Goal: Task Accomplishment & Management: Use online tool/utility

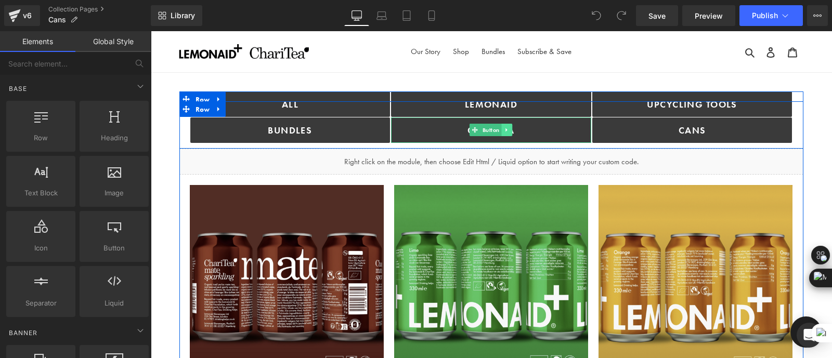
click at [504, 127] on icon at bounding box center [507, 130] width 6 height 6
click at [499, 129] on icon at bounding box center [502, 130] width 6 height 6
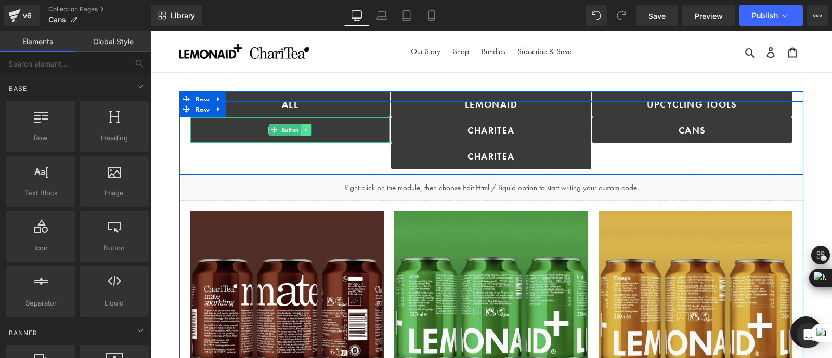
click at [306, 131] on icon at bounding box center [306, 130] width 6 height 6
click at [298, 131] on icon at bounding box center [301, 130] width 6 height 6
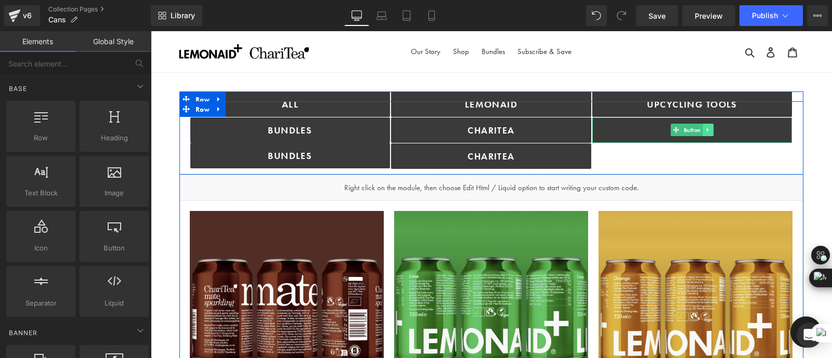
click at [708, 131] on icon at bounding box center [708, 130] width 6 height 6
click at [700, 130] on icon at bounding box center [703, 130] width 6 height 6
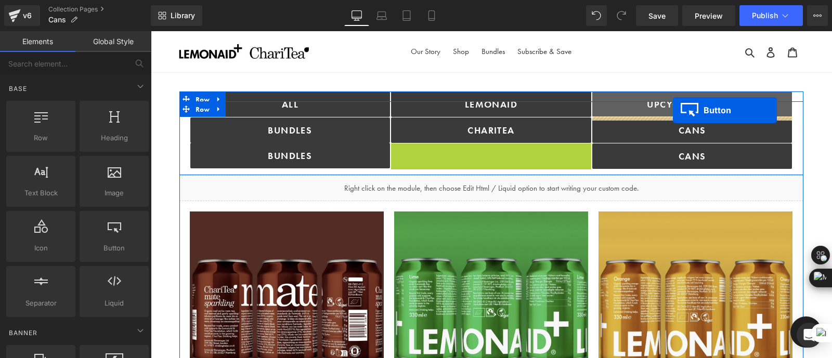
drag, startPoint x: 474, startPoint y: 156, endPoint x: 673, endPoint y: 110, distance: 204.4
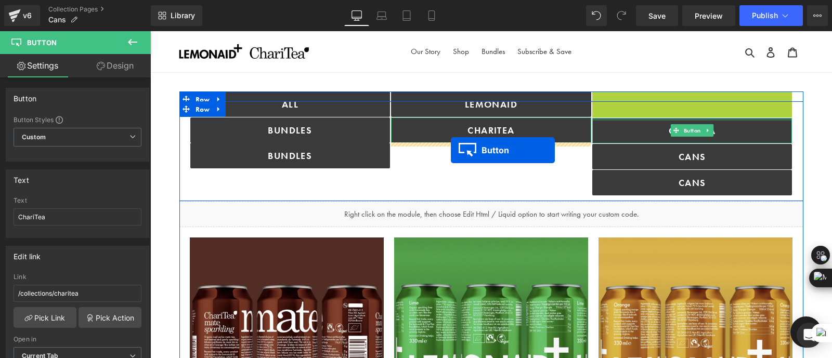
drag, startPoint x: 676, startPoint y: 104, endPoint x: 452, endPoint y: 152, distance: 229.2
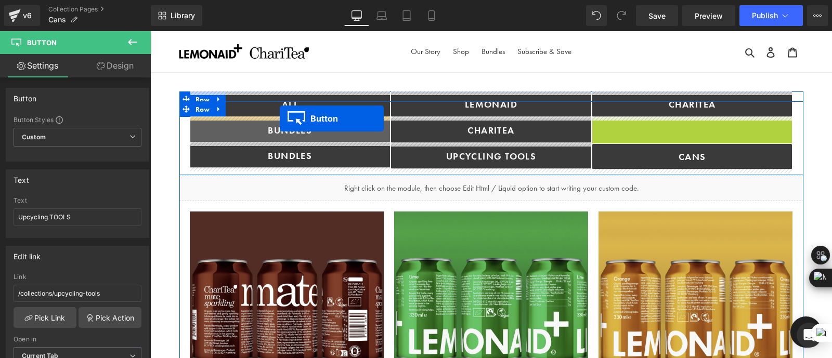
drag, startPoint x: 657, startPoint y: 128, endPoint x: 278, endPoint y: 118, distance: 379.2
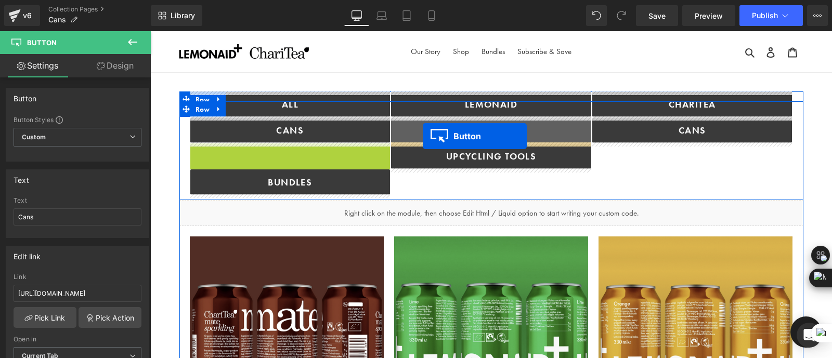
drag, startPoint x: 256, startPoint y: 155, endPoint x: 423, endPoint y: 136, distance: 168.0
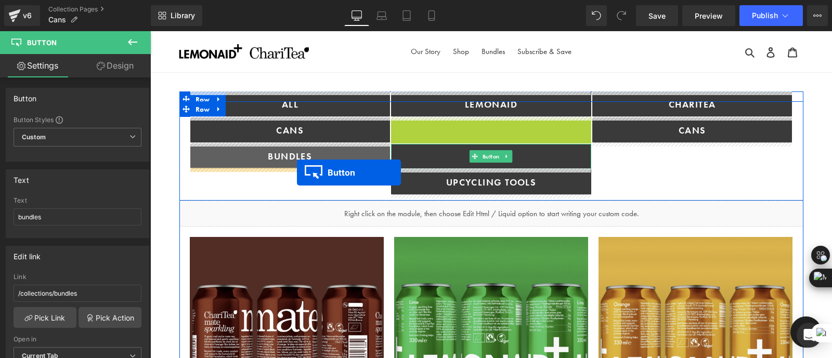
drag, startPoint x: 458, startPoint y: 128, endPoint x: 316, endPoint y: 164, distance: 146.3
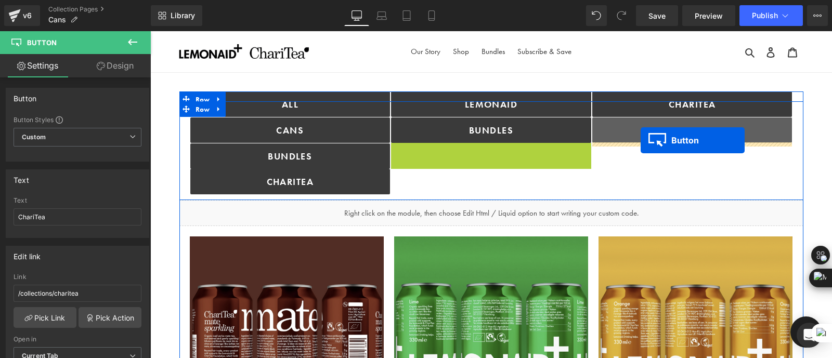
drag, startPoint x: 470, startPoint y: 153, endPoint x: 641, endPoint y: 140, distance: 171.1
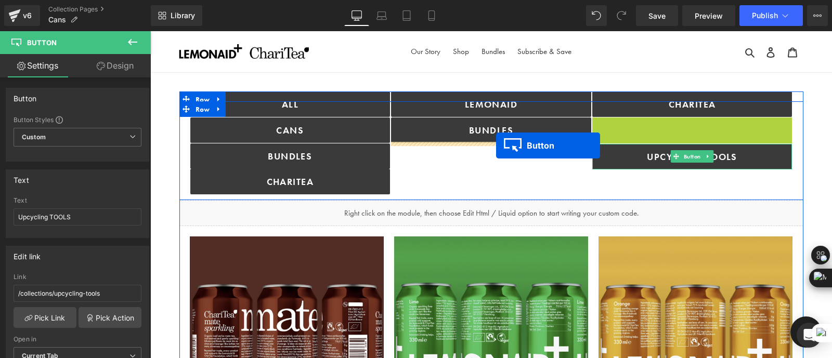
drag, startPoint x: 674, startPoint y: 128, endPoint x: 496, endPoint y: 146, distance: 178.7
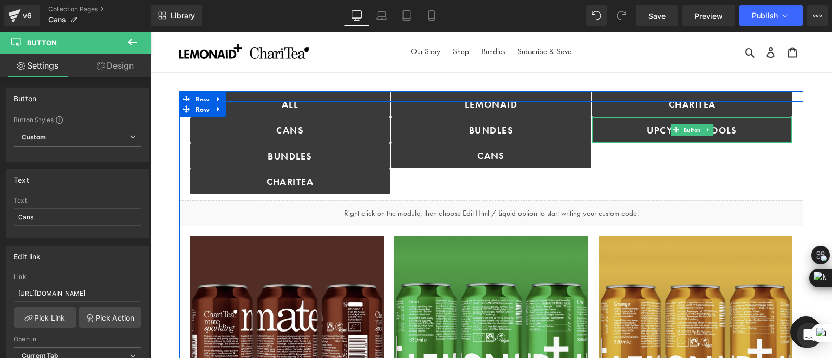
click at [586, 180] on div "Lemonaid Button bundles Button Cans Button" at bounding box center [491, 143] width 201 height 103
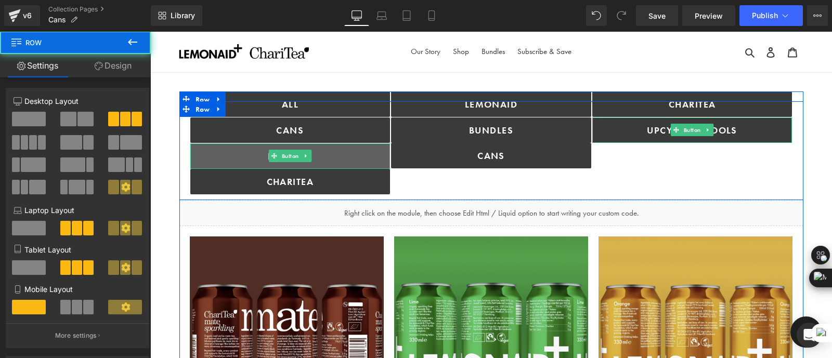
click at [326, 152] on link "bundles" at bounding box center [290, 156] width 200 height 25
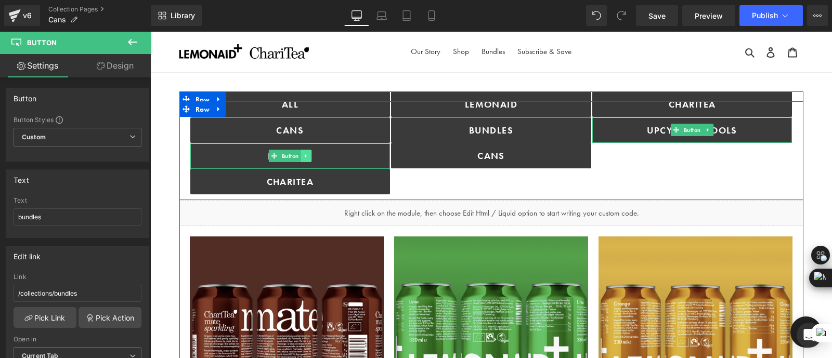
click at [304, 157] on icon at bounding box center [306, 156] width 6 height 6
click at [308, 155] on icon at bounding box center [311, 156] width 6 height 6
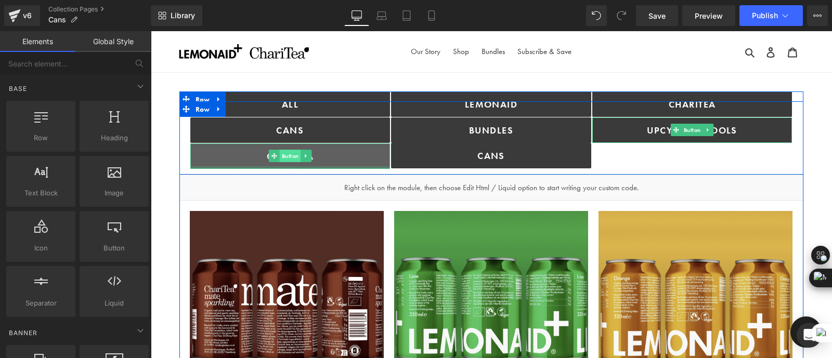
click at [331, 156] on link "ChariTea" at bounding box center [290, 156] width 200 height 25
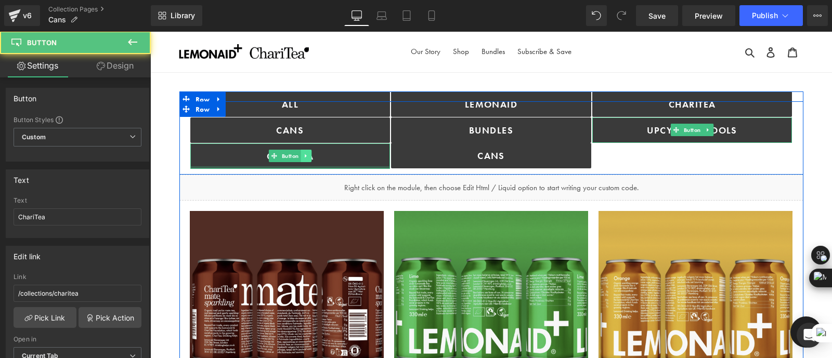
click at [305, 155] on icon at bounding box center [306, 156] width 2 height 4
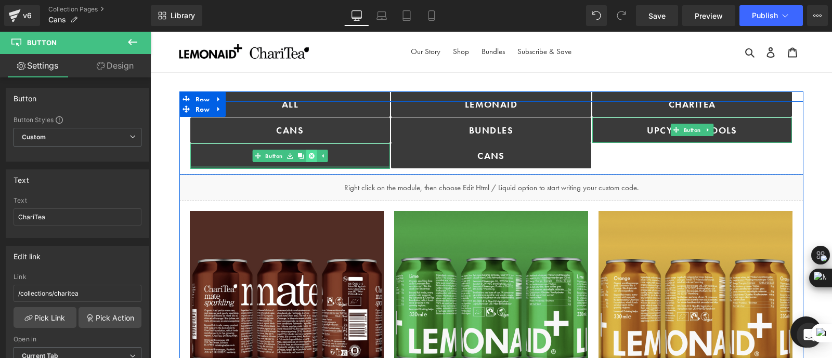
click at [310, 157] on icon at bounding box center [311, 156] width 6 height 6
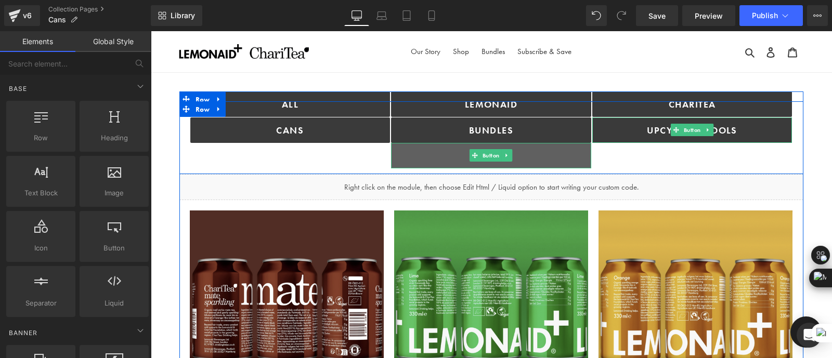
click at [563, 158] on link "Cans" at bounding box center [491, 155] width 200 height 25
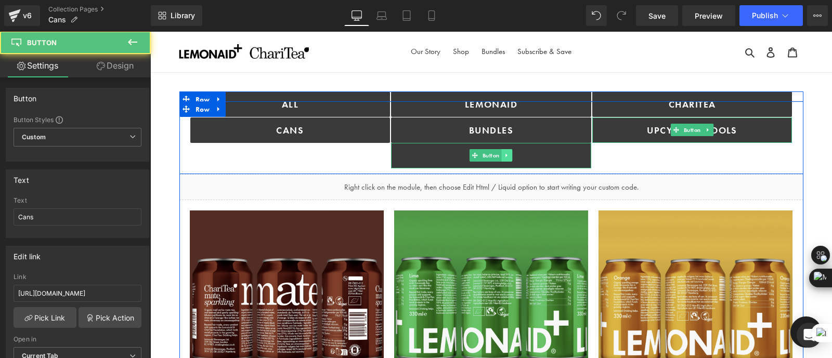
click at [504, 153] on icon at bounding box center [507, 155] width 6 height 6
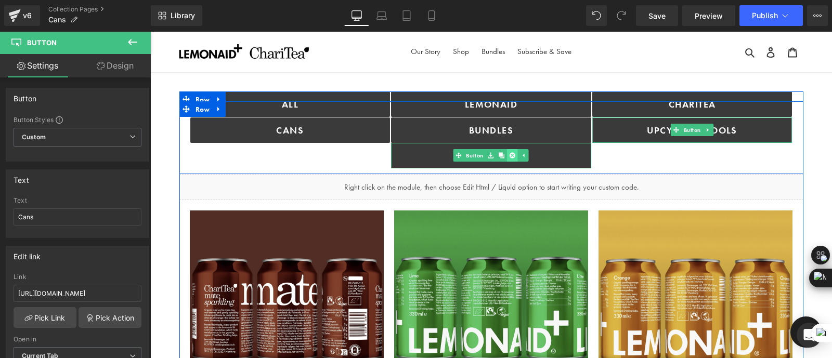
click at [512, 153] on icon at bounding box center [513, 155] width 6 height 6
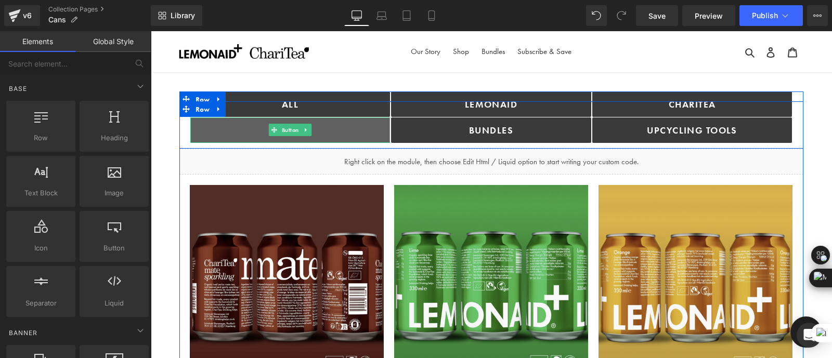
click at [331, 126] on link "Cans" at bounding box center [290, 130] width 200 height 25
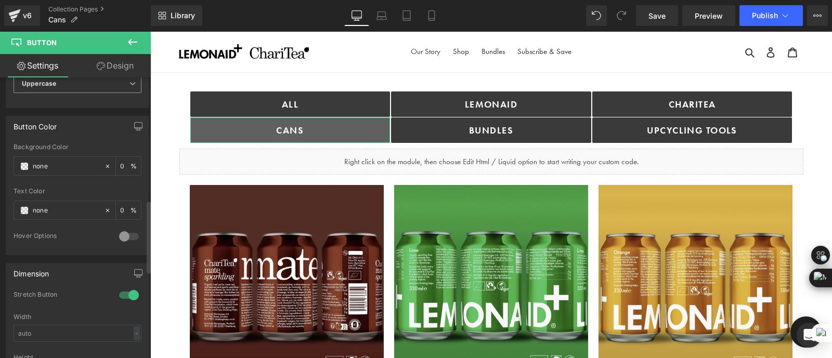
scroll to position [471, 0]
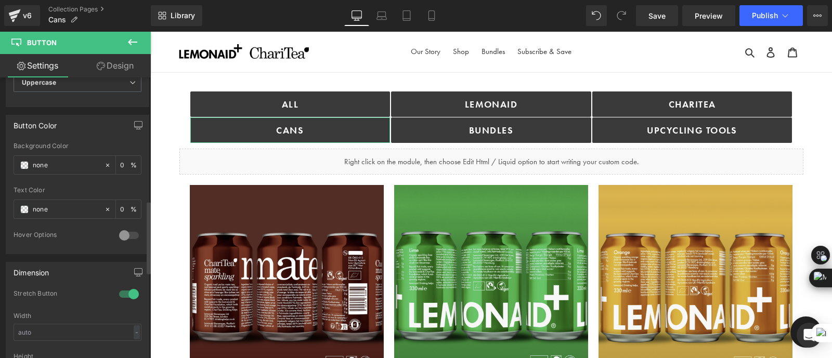
click at [123, 232] on div at bounding box center [128, 235] width 25 height 17
click at [126, 228] on div at bounding box center [128, 235] width 25 height 17
click at [43, 160] on input "none" at bounding box center [66, 165] width 67 height 11
click at [64, 206] on input "none" at bounding box center [66, 209] width 67 height 11
drag, startPoint x: 77, startPoint y: 204, endPoint x: 0, endPoint y: 208, distance: 77.1
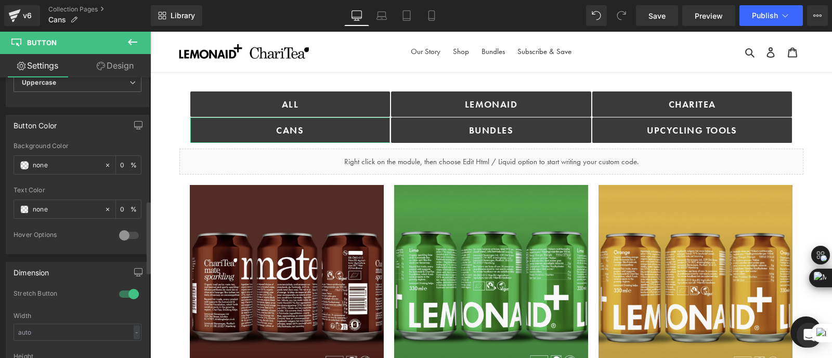
click at [0, 208] on div "Button Color none Background Color none 0 % none Text Color none 0 % 0 Hover Op…" at bounding box center [77, 180] width 155 height 147
click at [63, 160] on input "none" at bounding box center [66, 165] width 67 height 11
click at [22, 161] on span at bounding box center [24, 165] width 8 height 8
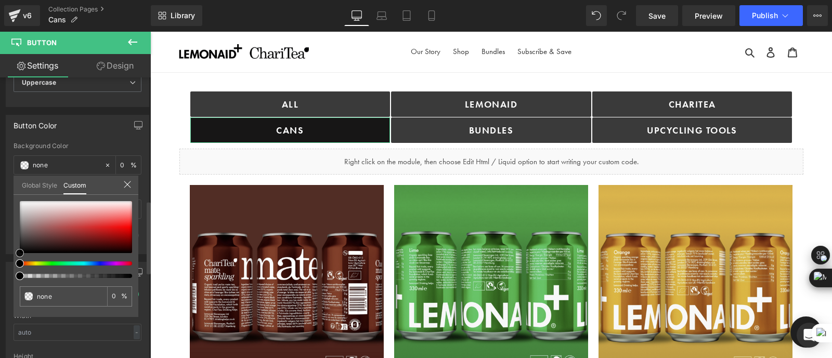
type input "#171616"
type input "100"
type input "#171616"
type input "100"
type input "#bba4a4"
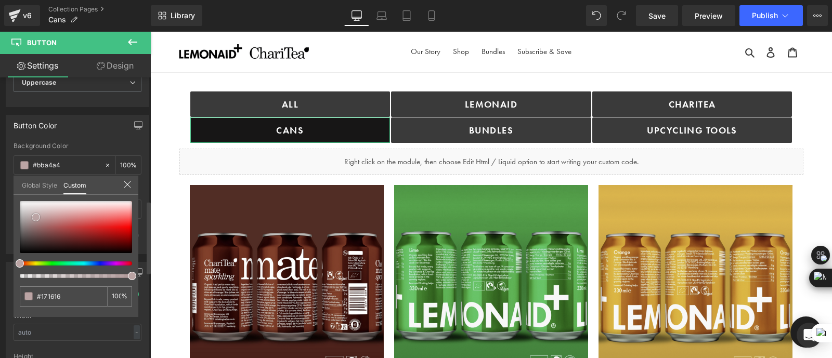
type input "#bba4a4"
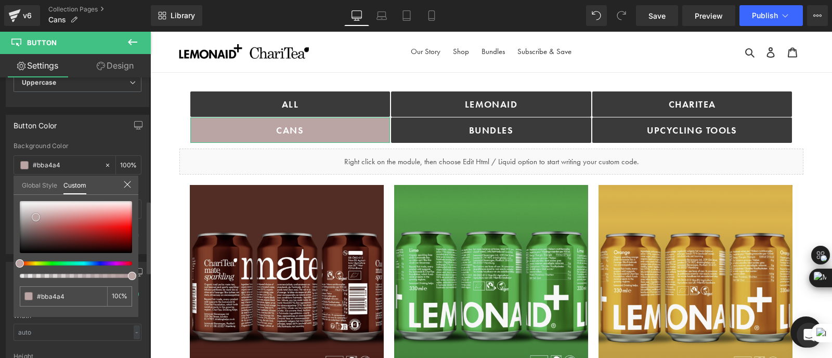
type input "#bca8a8"
type input "#b9abab"
type input "#aaaaaa"
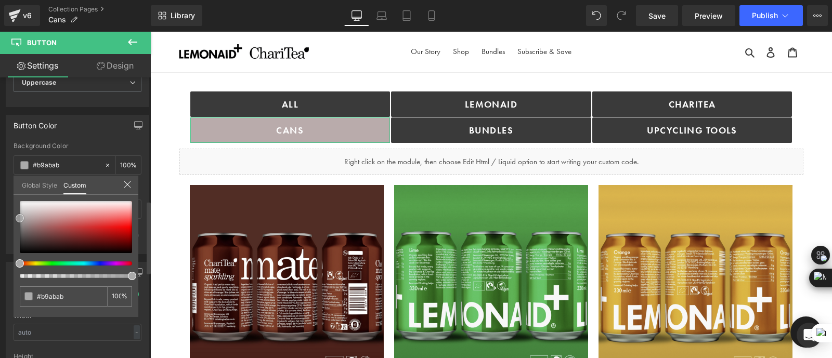
type input "#aaaaaa"
type input "#a8a8a8"
drag, startPoint x: 22, startPoint y: 252, endPoint x: 16, endPoint y: 217, distance: 34.9
click at [16, 217] on span at bounding box center [20, 219] width 8 height 8
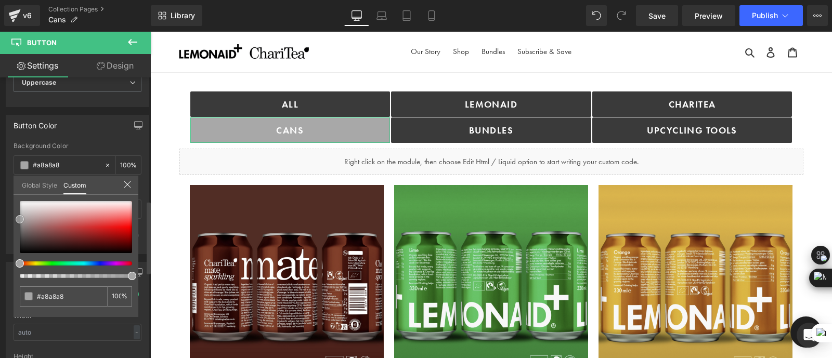
type input "#a5a5a5"
click at [127, 180] on icon at bounding box center [127, 184] width 8 height 8
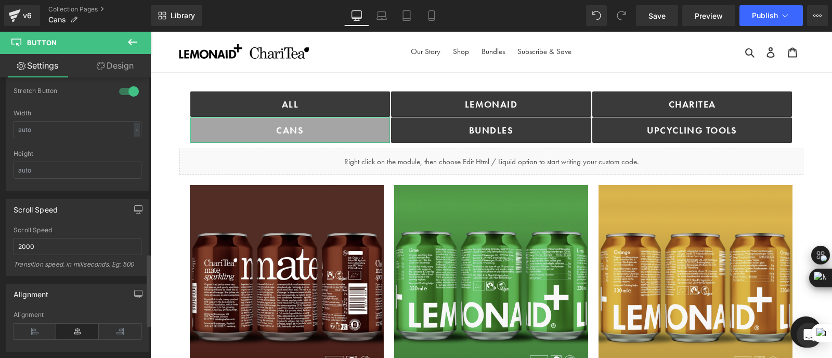
scroll to position [673, 0]
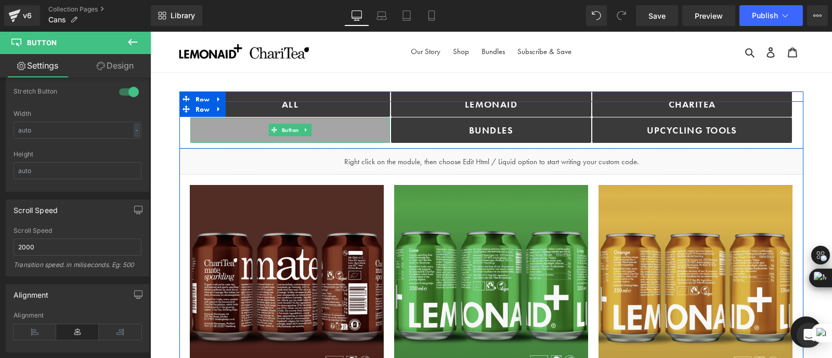
click at [228, 124] on link "Cans" at bounding box center [290, 130] width 200 height 25
click at [307, 128] on link at bounding box center [306, 130] width 11 height 12
click at [368, 129] on link "Cans" at bounding box center [290, 130] width 200 height 25
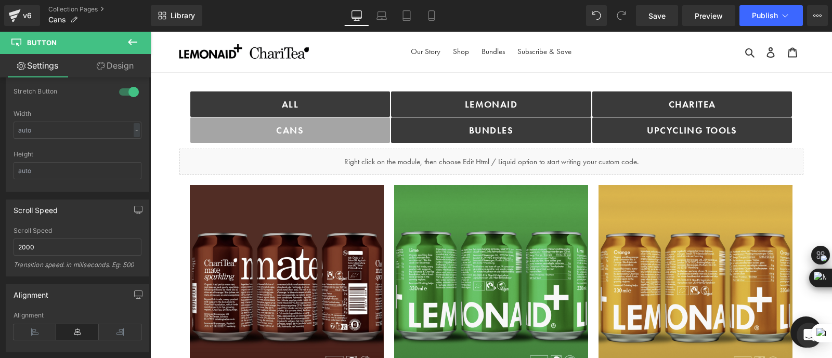
click at [133, 36] on icon at bounding box center [132, 42] width 12 height 12
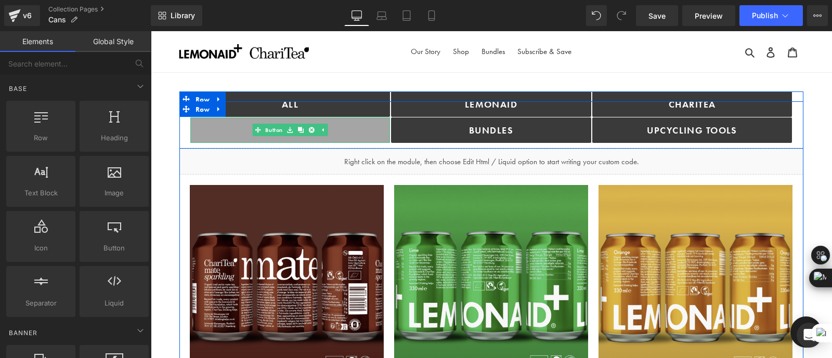
click at [234, 129] on link "Cans" at bounding box center [290, 130] width 200 height 25
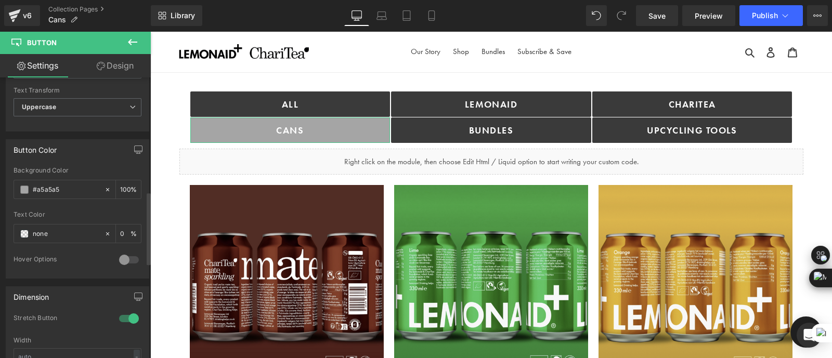
scroll to position [454, 0]
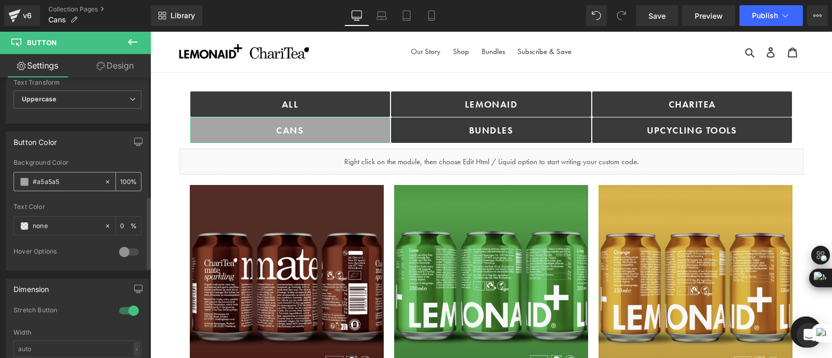
click at [57, 179] on input "#a5a5a5" at bounding box center [66, 181] width 67 height 11
click at [54, 220] on input "none" at bounding box center [66, 225] width 67 height 11
click at [70, 220] on input "none" at bounding box center [66, 225] width 67 height 11
click at [19, 226] on div "none" at bounding box center [59, 226] width 90 height 18
click at [21, 226] on span at bounding box center [24, 226] width 8 height 8
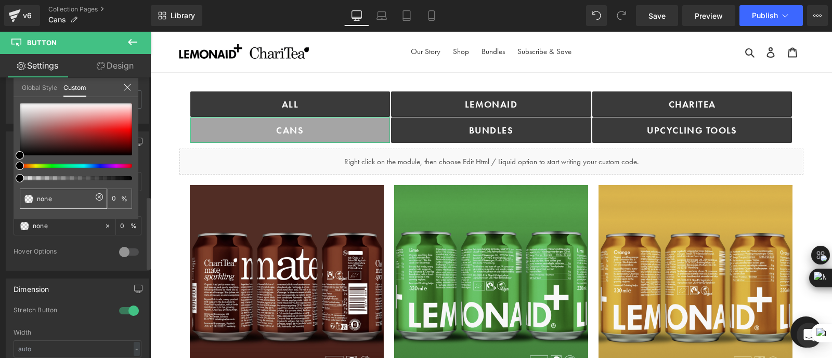
click at [71, 197] on input "none" at bounding box center [64, 198] width 55 height 11
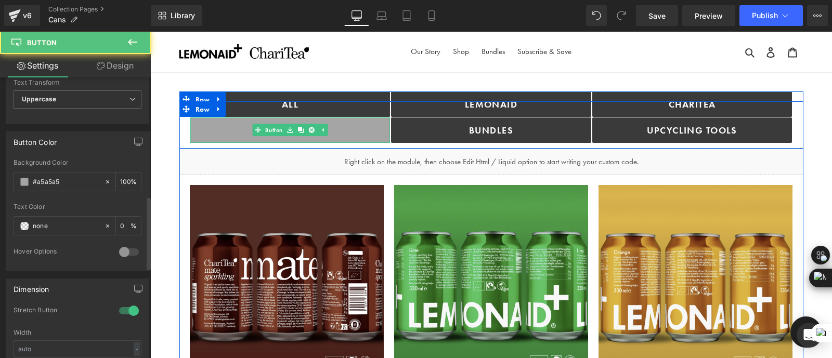
click at [217, 126] on link "Cans" at bounding box center [290, 130] width 200 height 25
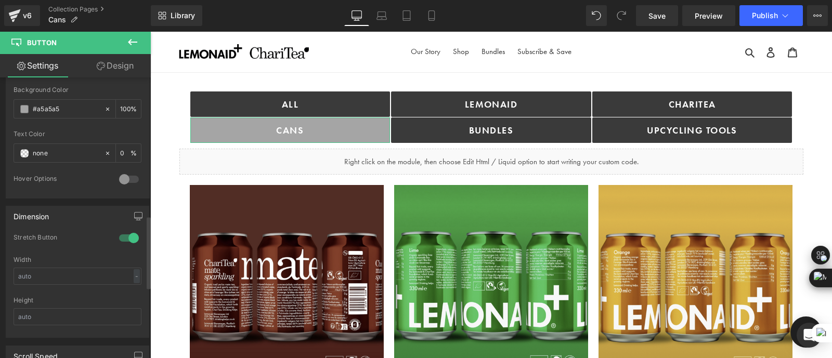
scroll to position [528, 0]
click at [59, 147] on input "none" at bounding box center [66, 152] width 67 height 11
click at [22, 148] on span at bounding box center [24, 152] width 8 height 8
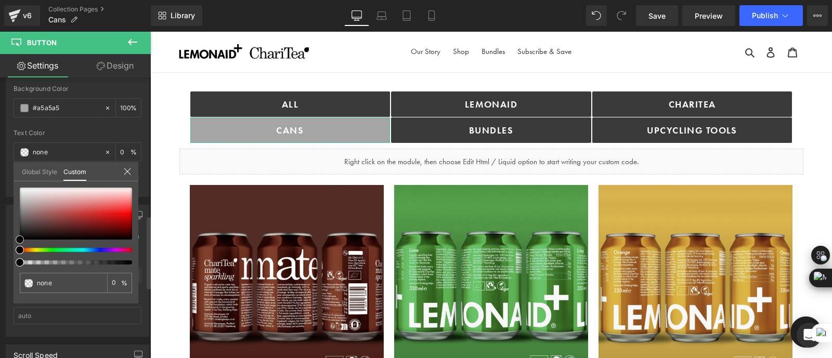
type input "#020202"
type input "100"
type input "#020202"
type input "100"
type input "#181515"
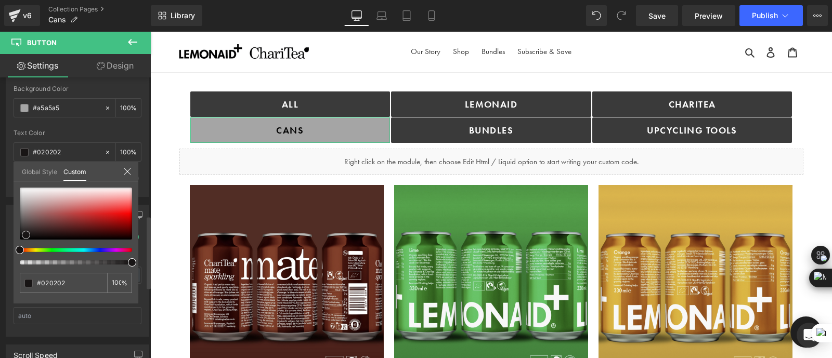
type input "#181515"
type input "#070707"
type input "#050404"
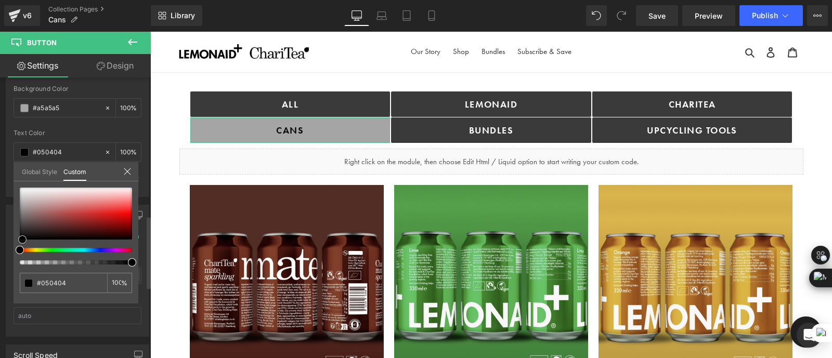
type input "#000000"
click at [19, 243] on span at bounding box center [21, 240] width 8 height 8
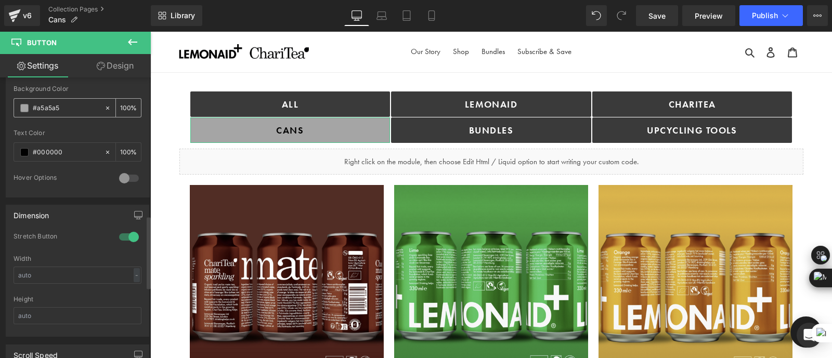
click at [24, 105] on span at bounding box center [24, 108] width 8 height 8
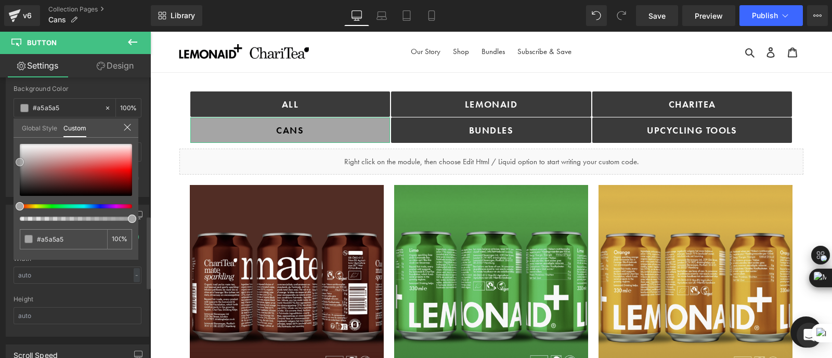
type input "#a8a3a3"
type input "#c8b6b6"
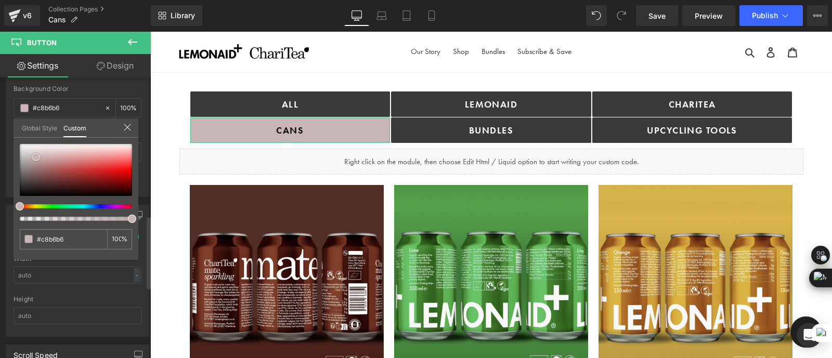
type input "#c8b5b5"
type input "#c5aeae"
type input "#bda2a2"
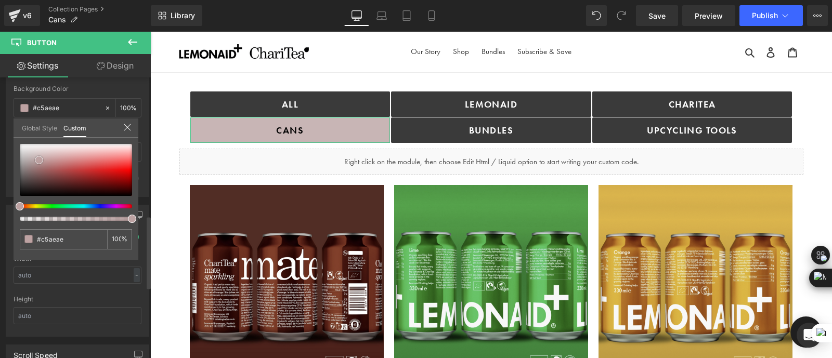
type input "#bda2a2"
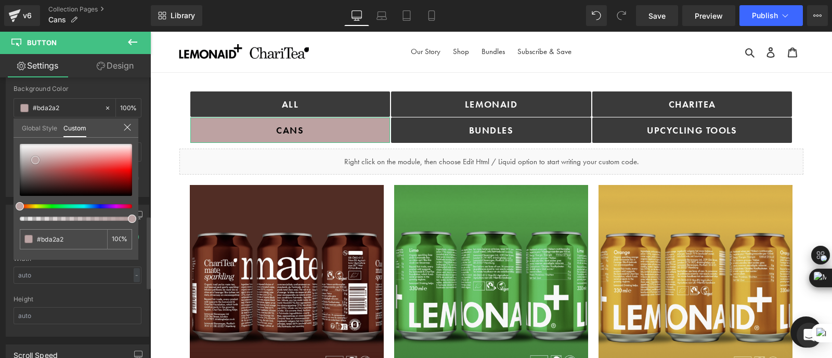
type input "#bba4a4"
type input "#baa5a5"
type input "#b7a8a8"
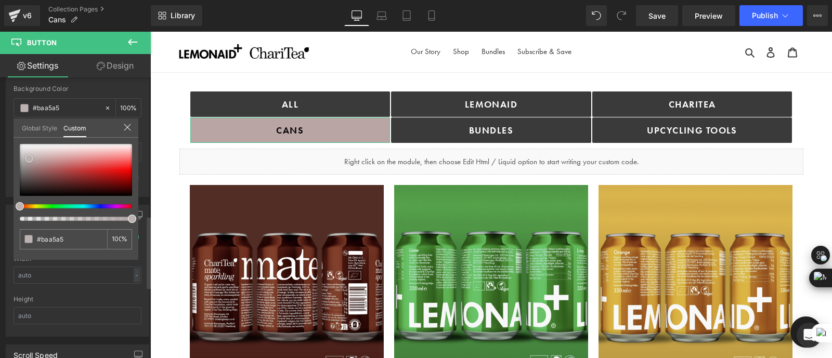
type input "#b7a8a8"
type input "#d2caca"
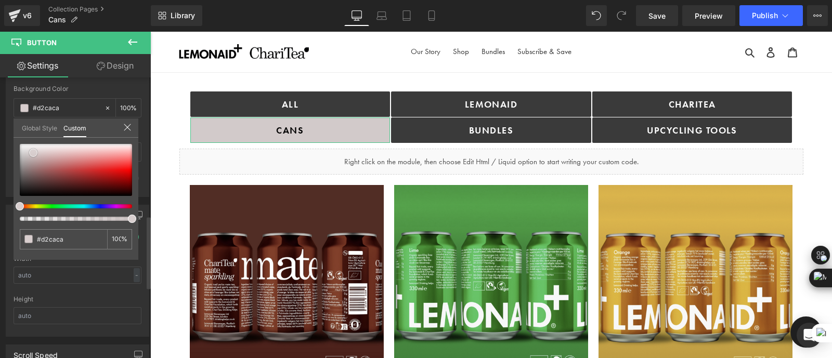
type input "#d8cece"
type input "#dbd0d0"
type input "#dcd0d0"
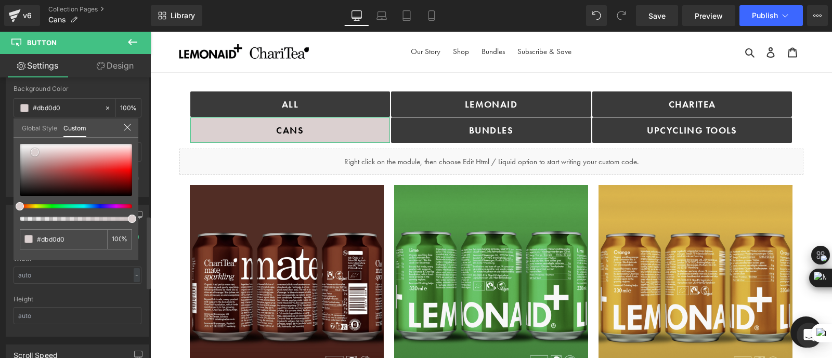
type input "#dcd0d0"
type input "#dccfcf"
type input "#ddcfcf"
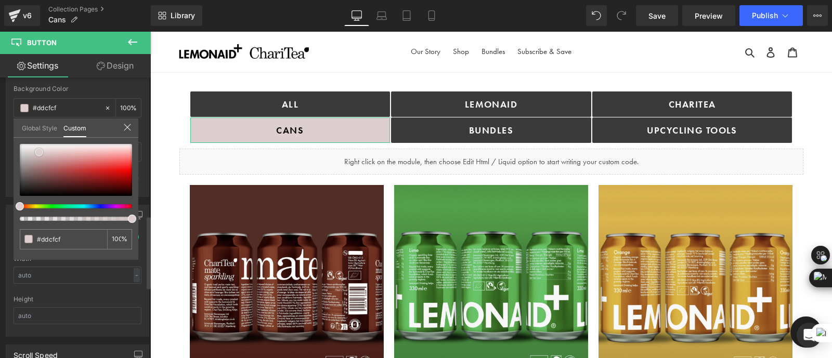
type input "#ddcece"
type input "#decece"
type input "#dfcccc"
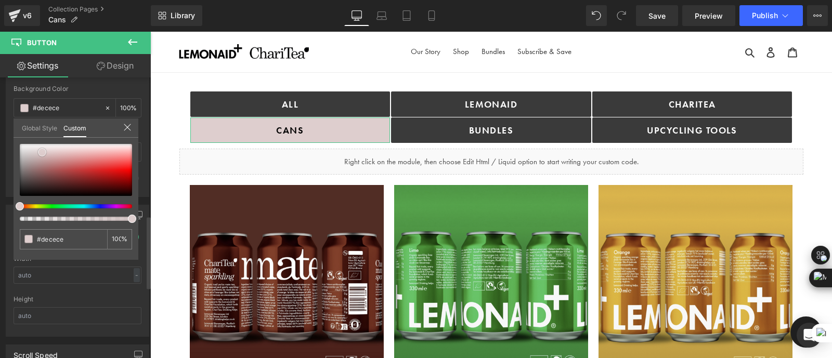
type input "#dfcccc"
type input "#e3cdcd"
type input "#dfc7c7"
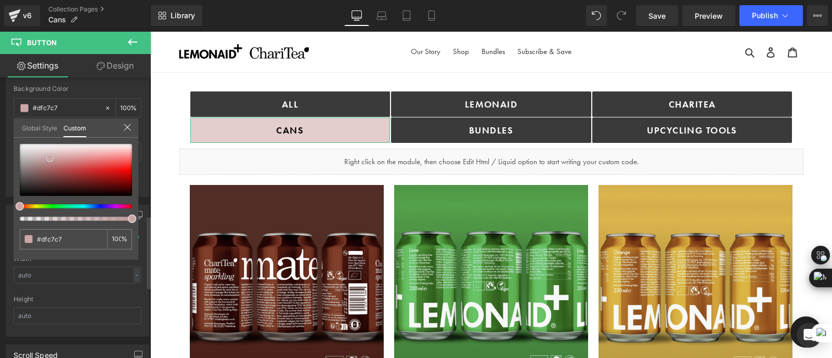
type input "#cea6a6"
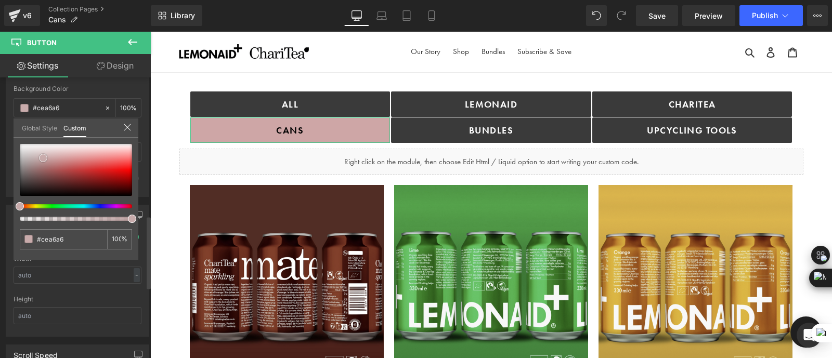
type input "#c8abab"
type input "#c6adad"
type input "#c9b9b9"
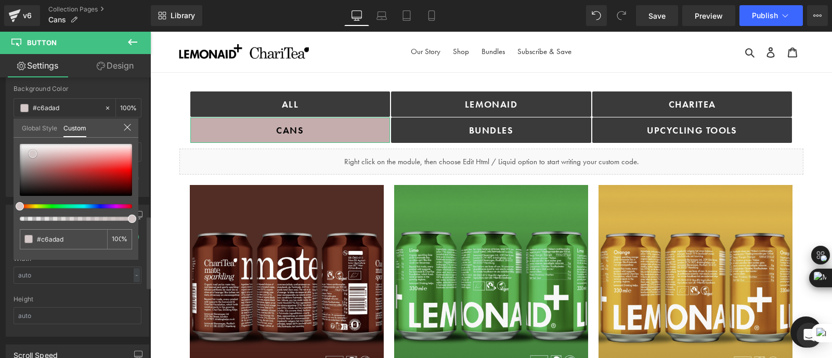
type input "#c9b9b9"
type input "#e1d9d9"
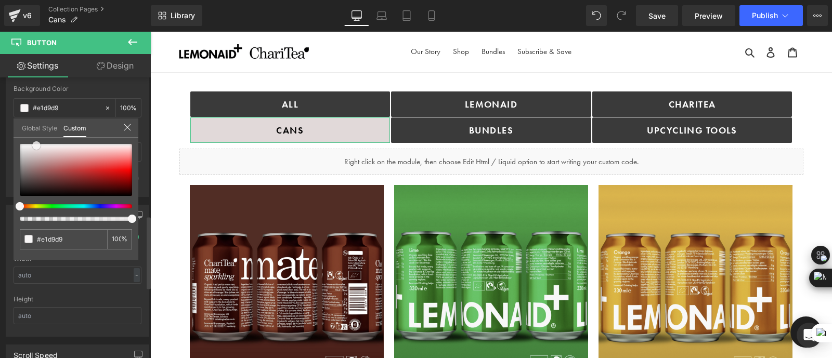
type input "#f8f6f6"
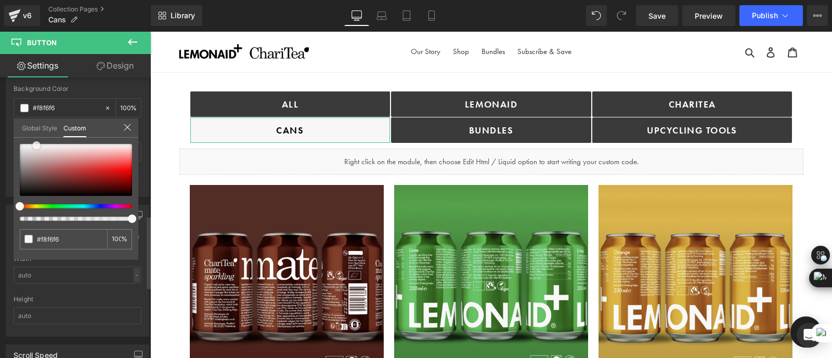
type input "#f6f3f3"
type input "#e6dfdf"
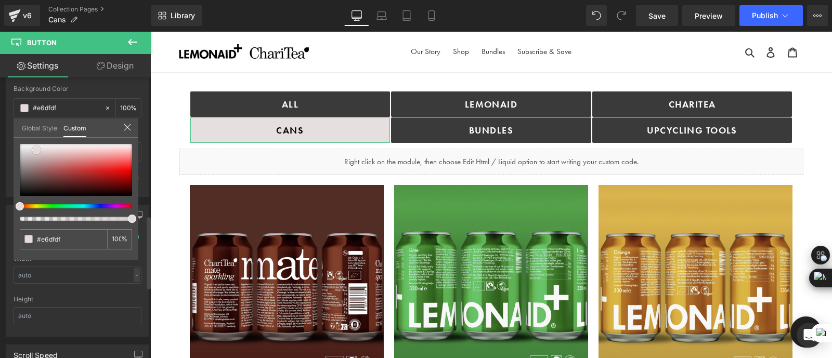
type input "#e5dbdb"
type input "#e2d9d9"
type input "#e0d5d5"
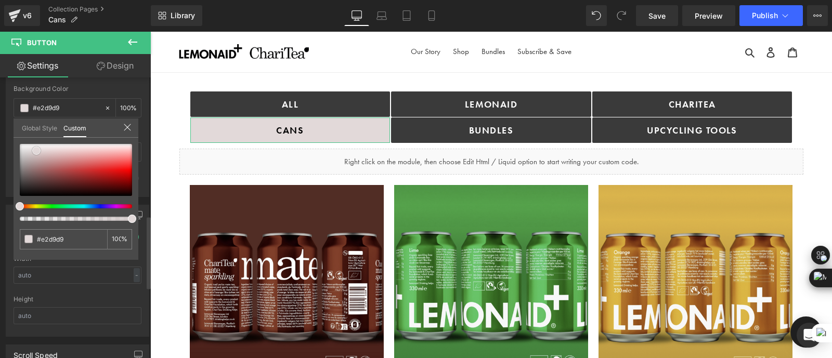
type input "#e0d5d5"
type input "#ded3d3"
type input "#dcd4d4"
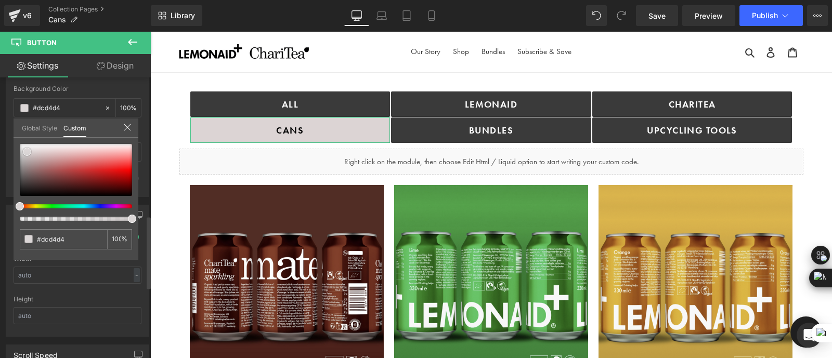
type input "#dbd6d6"
type input "#e3dddd"
type input "#e4dcdc"
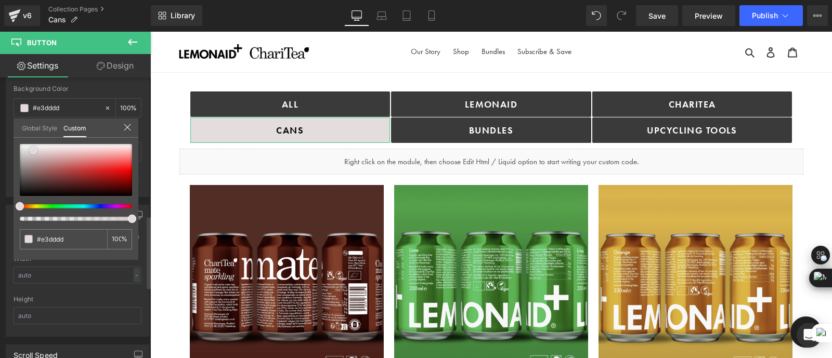
type input "#e4dcdc"
type input "#e6dfdf"
type input "#e8e2e2"
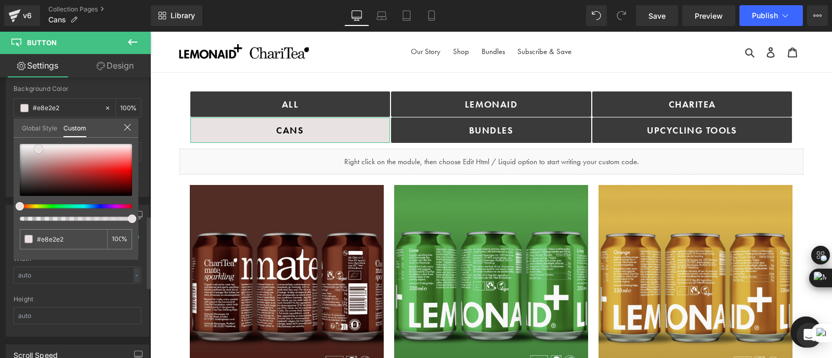
type input "#e9e1e1"
type input "#eae0e0"
drag, startPoint x: 19, startPoint y: 159, endPoint x: 38, endPoint y: 146, distance: 22.9
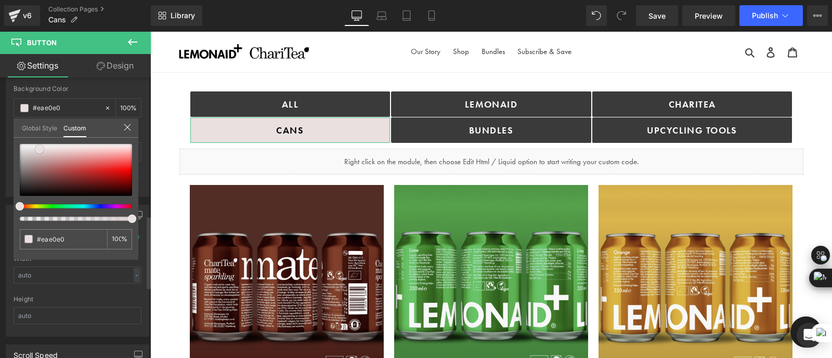
click at [38, 146] on span at bounding box center [39, 149] width 8 height 8
type input "#e7dede"
type input "#e5dbdb"
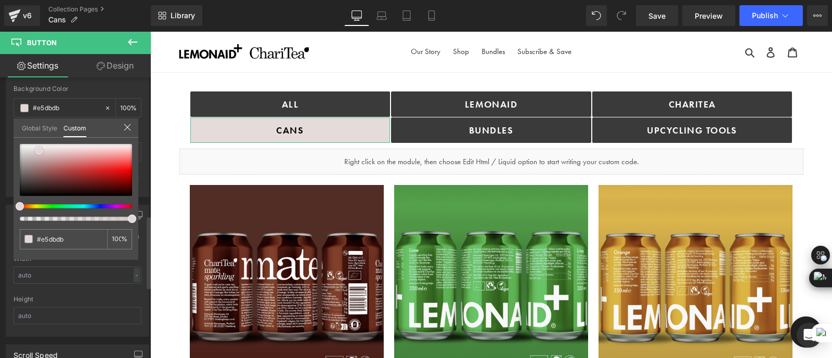
type input "#e3d8d8"
type input "#e0d5d5"
type input "#ded3d3"
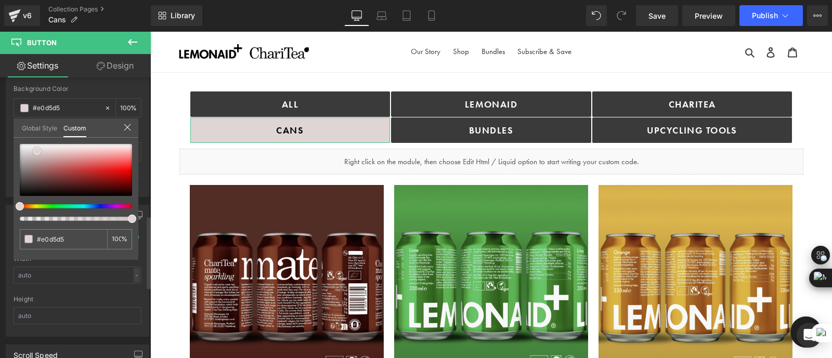
type input "#ded3d3"
type input "#ddd4d4"
type input "#dfd7d7"
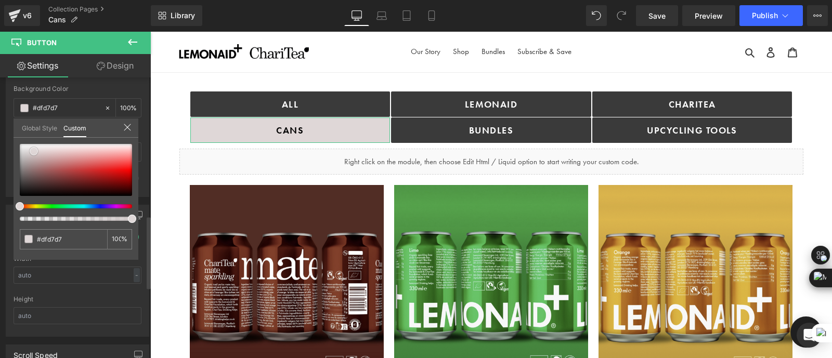
drag, startPoint x: 36, startPoint y: 151, endPoint x: 31, endPoint y: 151, distance: 5.2
click at [31, 151] on span at bounding box center [34, 151] width 8 height 8
type input "#e1dada"
type input "#e4dcdc"
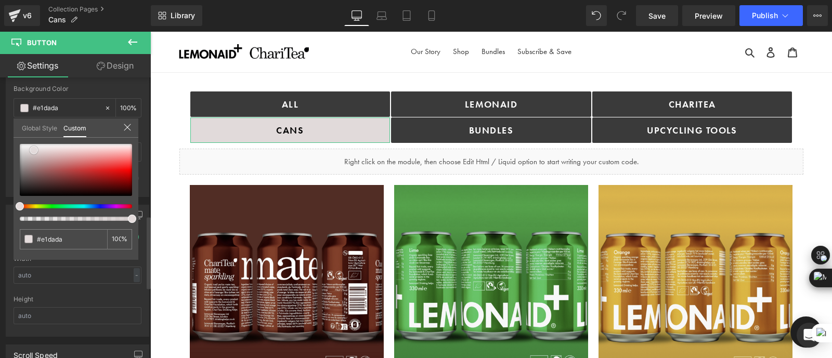
type input "#e4dcdc"
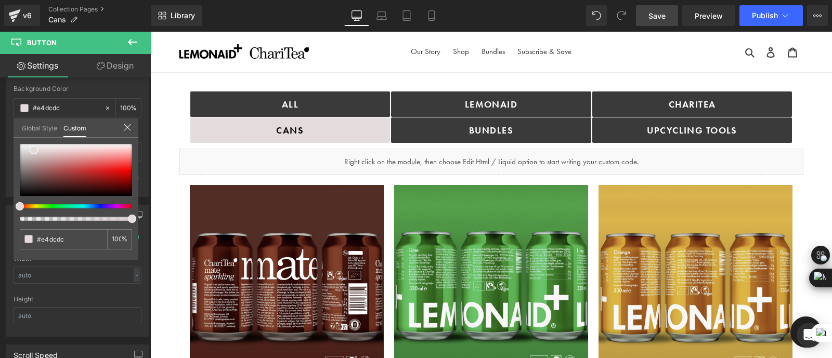
click at [658, 11] on span "Save" at bounding box center [656, 15] width 17 height 11
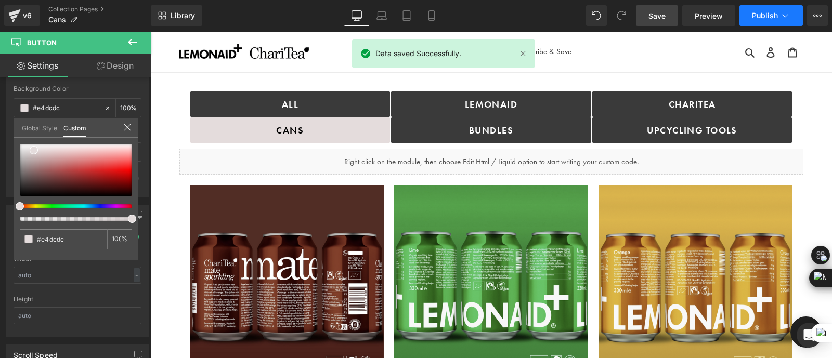
click at [759, 14] on span "Publish" at bounding box center [765, 15] width 26 height 8
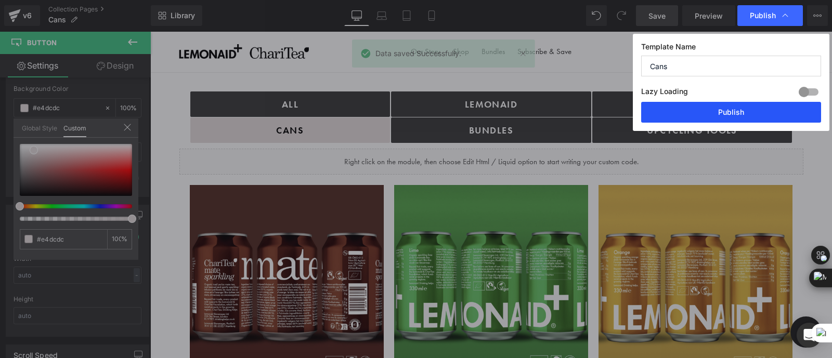
click at [700, 113] on button "Publish" at bounding box center [731, 112] width 180 height 21
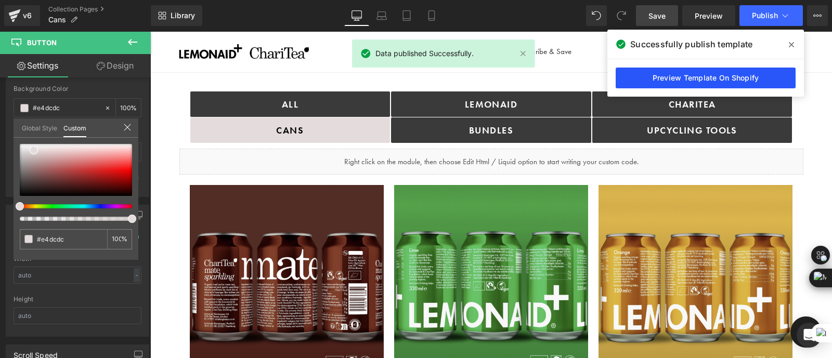
click at [652, 79] on link "Preview Template On Shopify" at bounding box center [706, 78] width 180 height 21
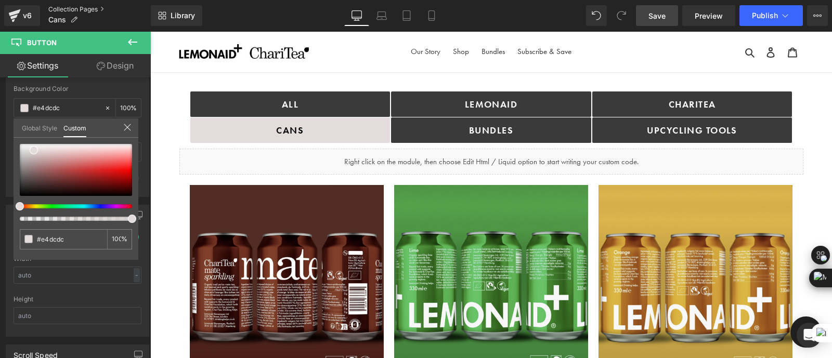
click at [75, 9] on link "Collection Pages" at bounding box center [99, 9] width 102 height 8
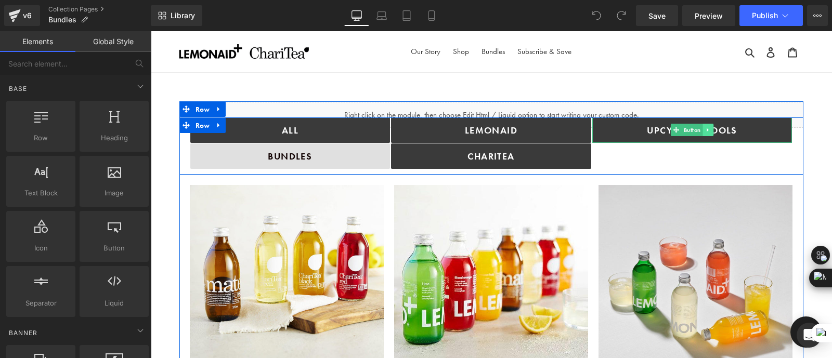
click at [708, 128] on icon at bounding box center [708, 130] width 6 height 6
click at [702, 129] on icon at bounding box center [703, 130] width 6 height 6
click at [506, 155] on icon at bounding box center [507, 156] width 2 height 4
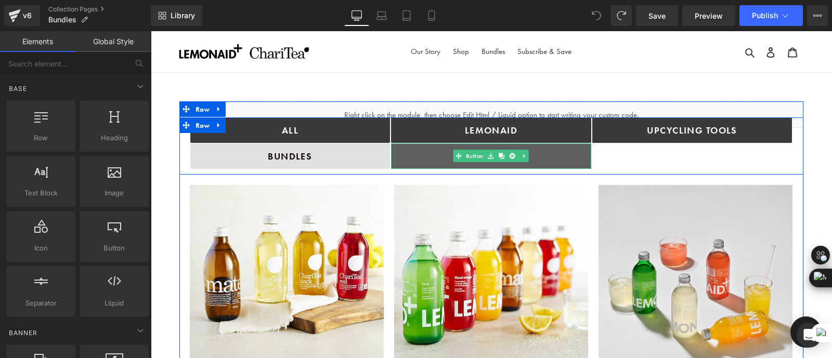
click at [499, 155] on icon at bounding box center [502, 156] width 6 height 6
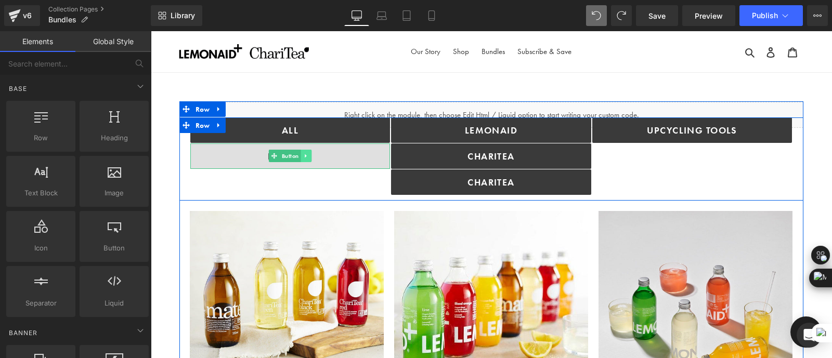
click at [306, 154] on icon at bounding box center [306, 156] width 6 height 6
click at [301, 155] on icon at bounding box center [301, 156] width 6 height 6
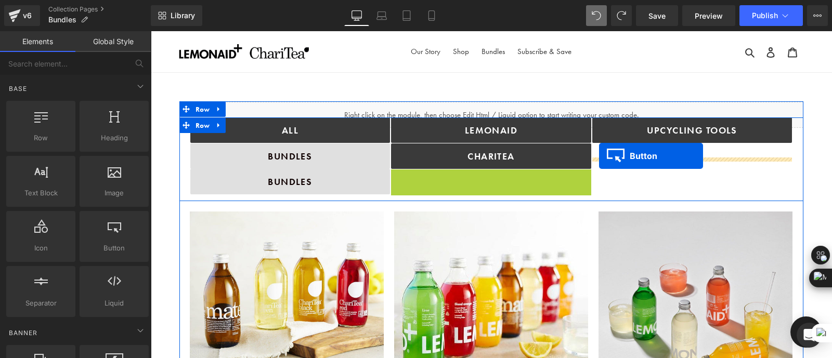
drag, startPoint x: 471, startPoint y: 183, endPoint x: 599, endPoint y: 156, distance: 131.3
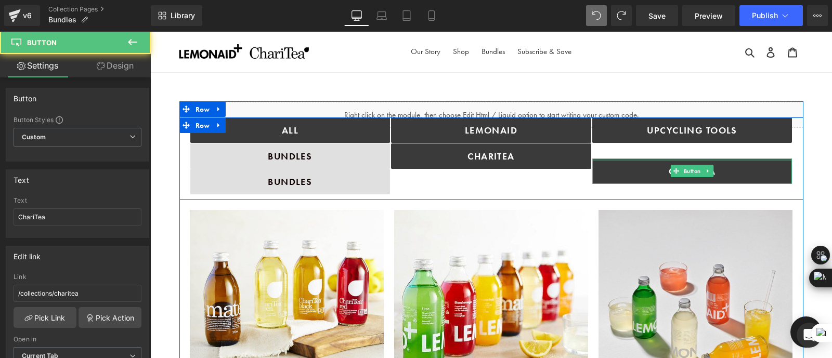
click at [657, 149] on div "Upcycling TOOLS Button ChariTea Button" at bounding box center [692, 156] width 201 height 77
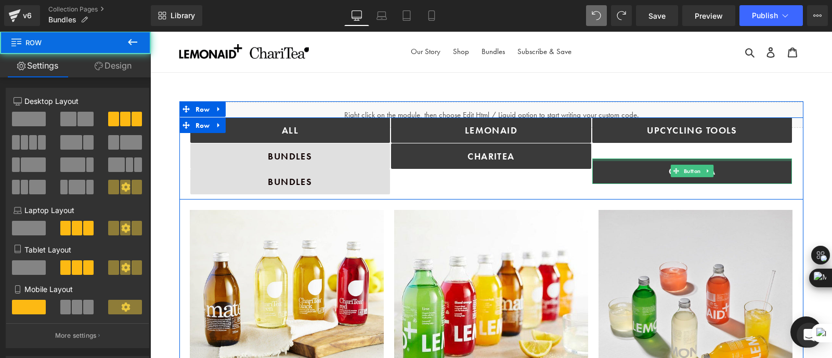
click at [657, 149] on div "Upcycling TOOLS Button ChariTea Button" at bounding box center [692, 156] width 201 height 77
click at [686, 146] on div "Upcycling TOOLS Button ChariTea Button" at bounding box center [692, 156] width 201 height 77
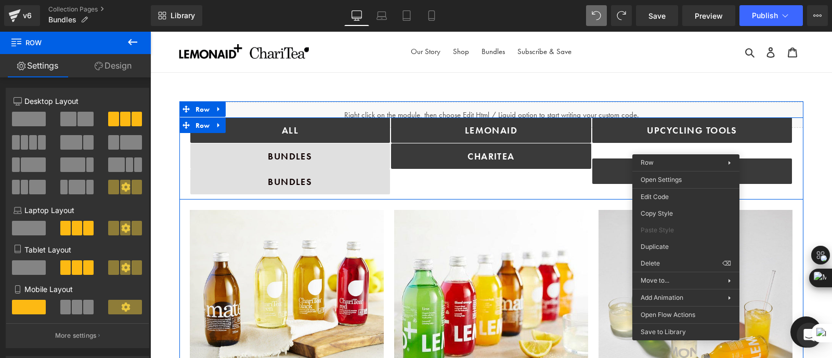
click at [564, 184] on div "Lemonaid Button ChariTea Button" at bounding box center [491, 156] width 201 height 77
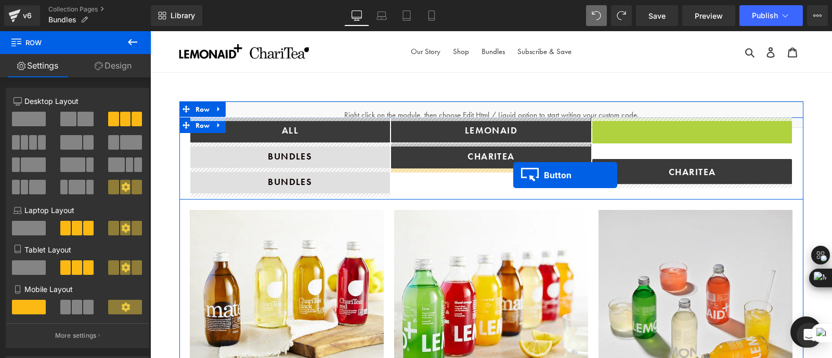
drag, startPoint x: 657, startPoint y: 129, endPoint x: 513, endPoint y: 170, distance: 149.1
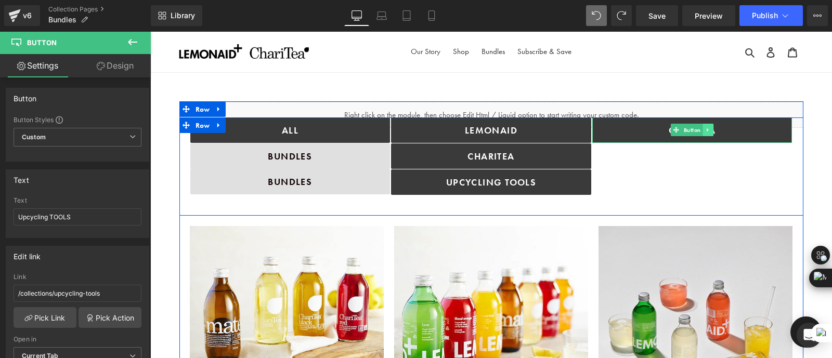
click at [705, 131] on icon at bounding box center [708, 130] width 6 height 6
click at [703, 131] on icon at bounding box center [703, 130] width 6 height 6
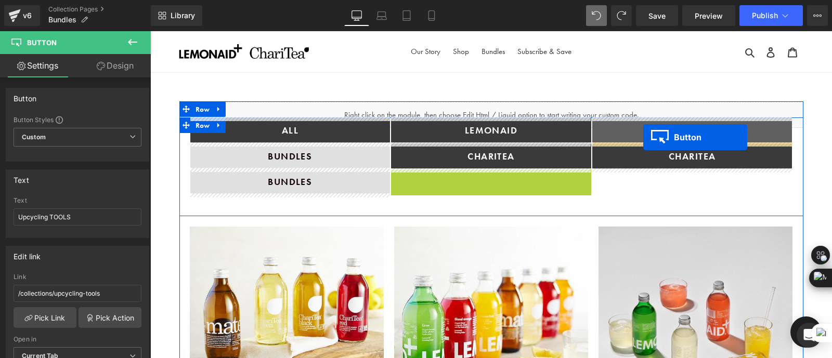
drag, startPoint x: 470, startPoint y: 180, endPoint x: 643, endPoint y: 137, distance: 178.5
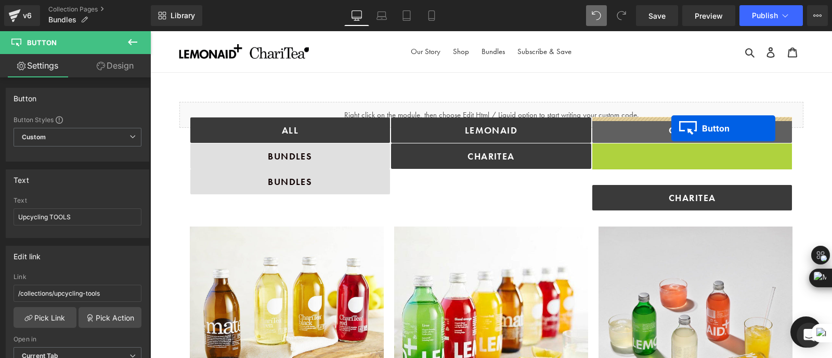
drag, startPoint x: 671, startPoint y: 154, endPoint x: 671, endPoint y: 128, distance: 25.5
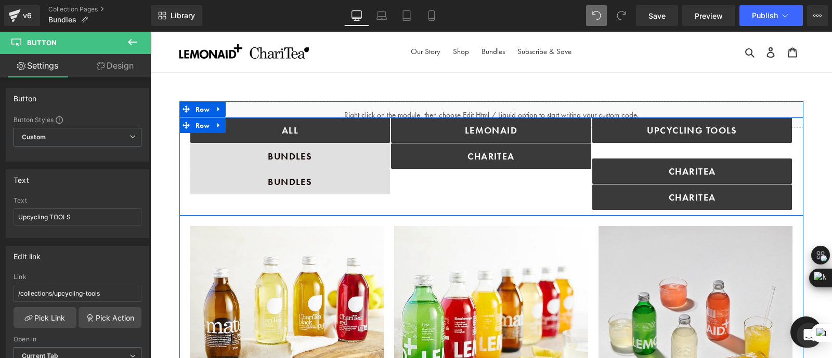
click at [661, 150] on div "Upcycling TOOLS Button ChariTea Button ChariTea Button" at bounding box center [692, 164] width 201 height 93
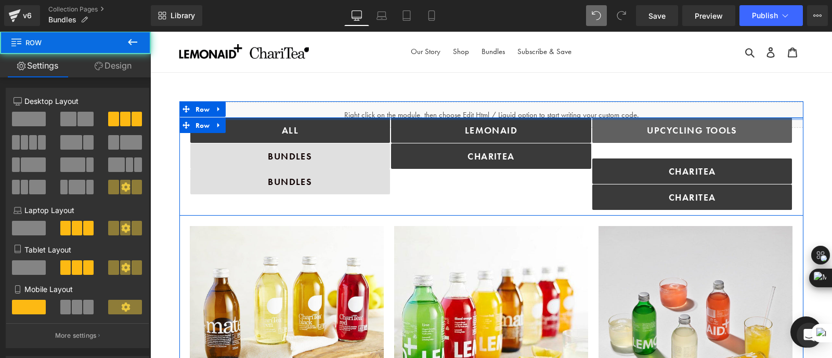
click at [615, 131] on link "Upcycling TOOLS" at bounding box center [692, 130] width 200 height 25
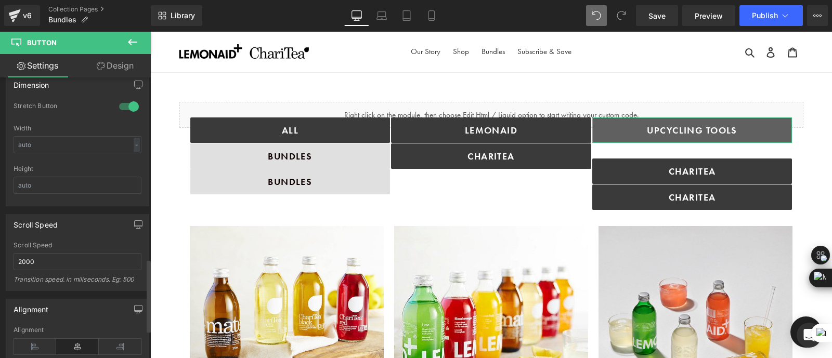
scroll to position [530, 0]
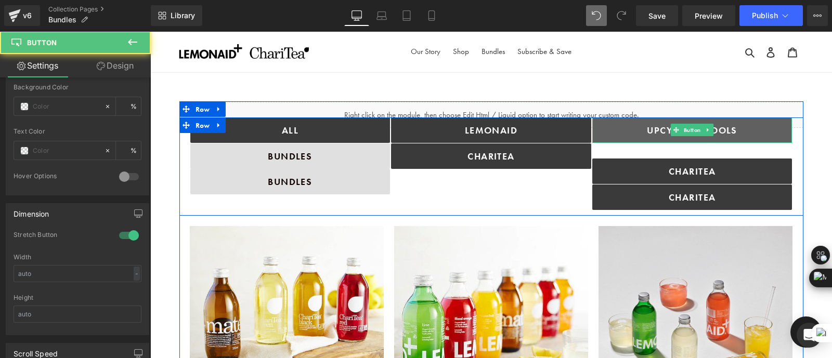
click at [661, 134] on span "Upcycling TOOLS" at bounding box center [692, 130] width 90 height 12
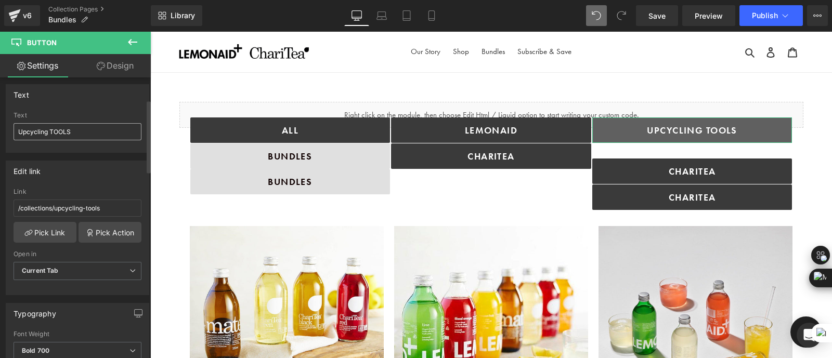
scroll to position [84, 0]
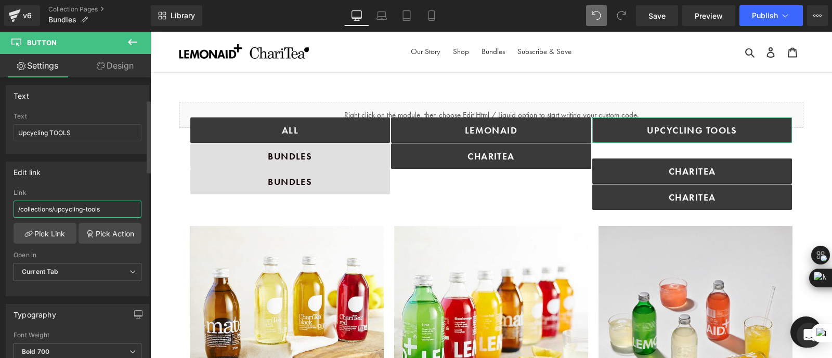
click at [102, 209] on input "/collections/upcycling-tools" at bounding box center [78, 209] width 128 height 17
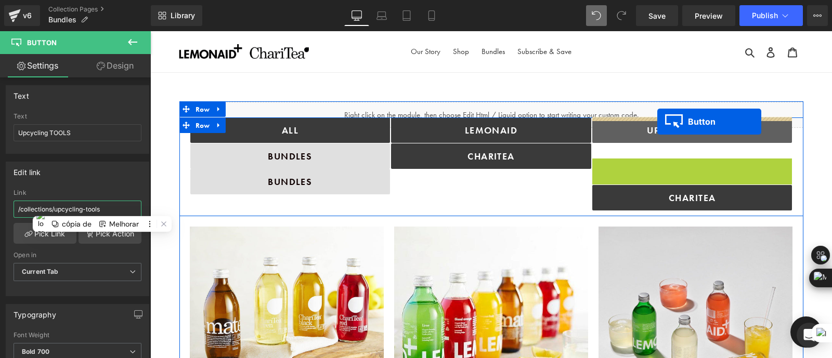
drag, startPoint x: 656, startPoint y: 168, endPoint x: 657, endPoint y: 123, distance: 44.7
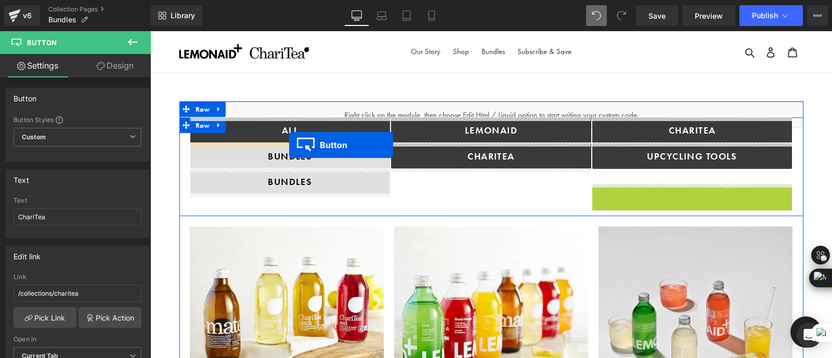
drag, startPoint x: 672, startPoint y: 196, endPoint x: 289, endPoint y: 145, distance: 386.6
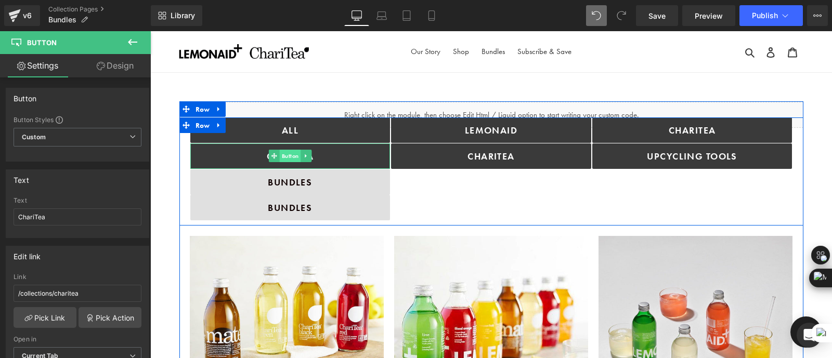
click at [284, 154] on span "Button" at bounding box center [290, 156] width 21 height 12
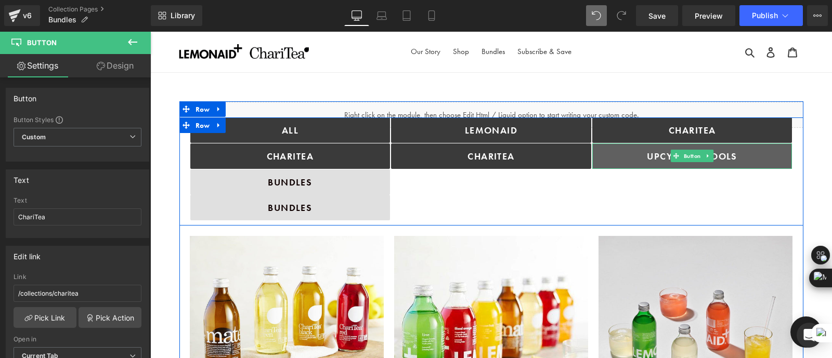
click at [688, 157] on span "Button" at bounding box center [692, 156] width 21 height 12
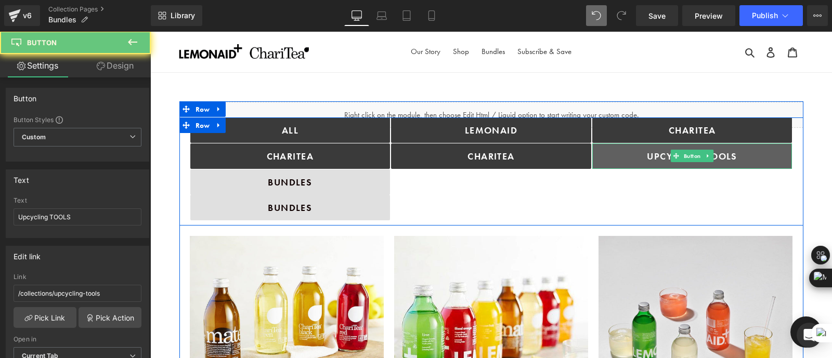
click at [623, 157] on link "Upcycling TOOLS" at bounding box center [692, 156] width 200 height 25
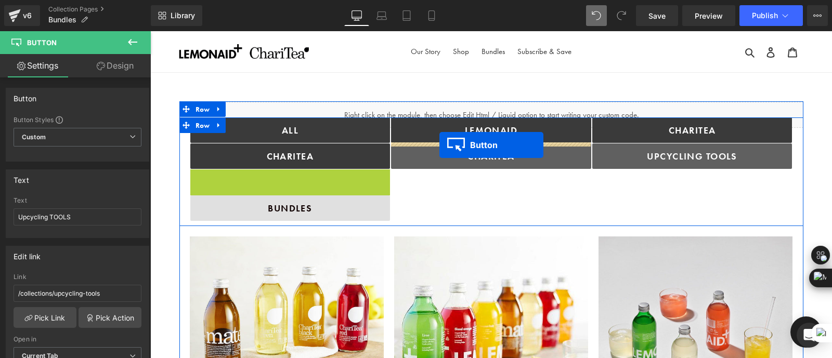
drag, startPoint x: 257, startPoint y: 183, endPoint x: 440, endPoint y: 145, distance: 186.9
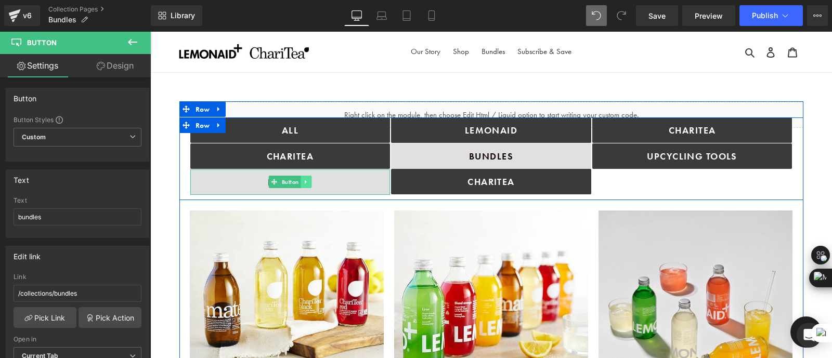
click at [302, 176] on link at bounding box center [306, 182] width 11 height 12
click at [310, 183] on icon at bounding box center [311, 182] width 6 height 6
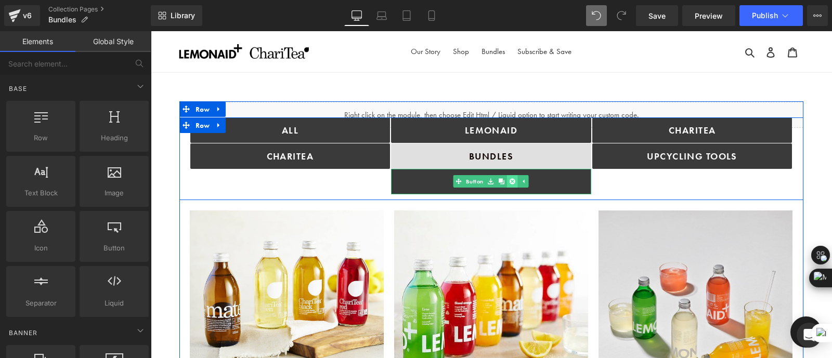
click at [512, 183] on icon at bounding box center [513, 181] width 6 height 6
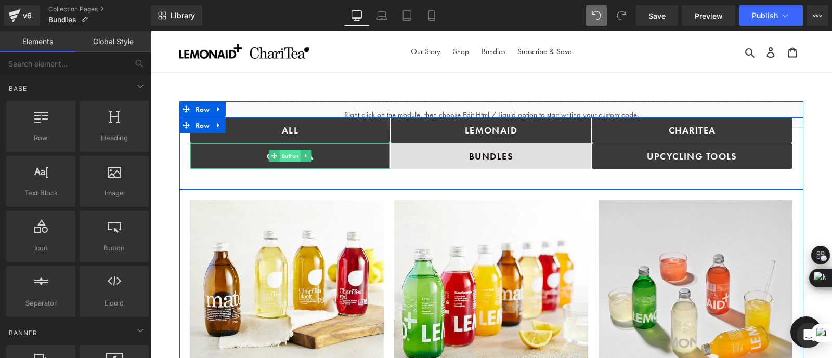
click at [283, 157] on span "Button" at bounding box center [290, 156] width 21 height 12
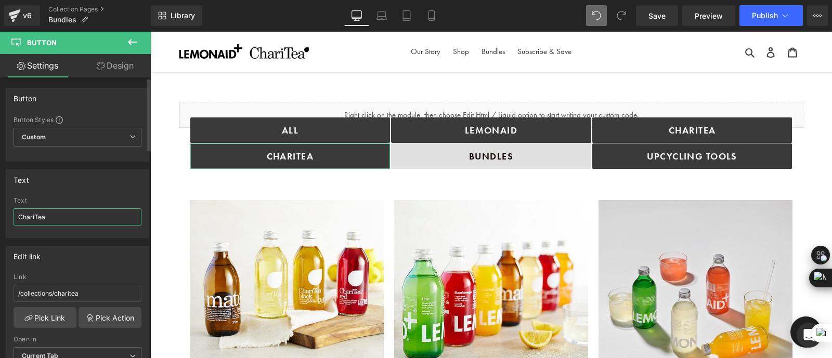
drag, startPoint x: 62, startPoint y: 217, endPoint x: 0, endPoint y: 205, distance: 63.1
click at [0, 205] on div "Text ChariTea Text ChariTea" at bounding box center [77, 200] width 155 height 76
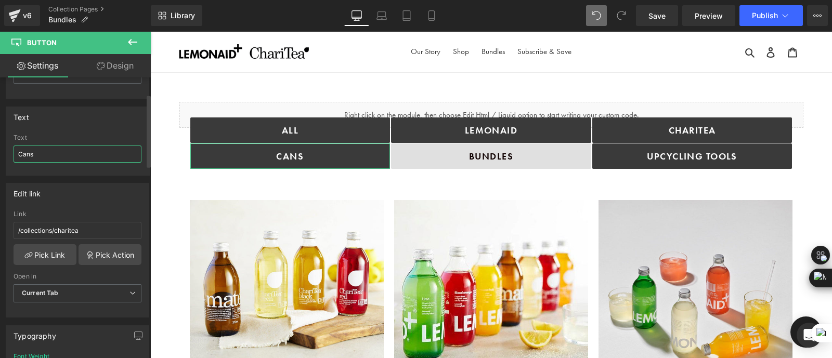
scroll to position [114, 0]
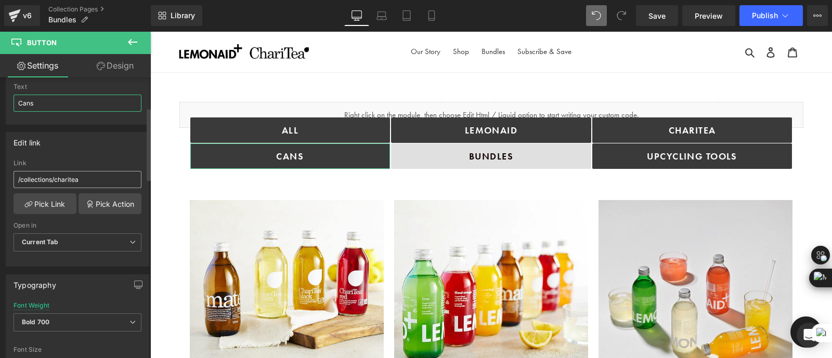
type input "Cans"
click at [90, 181] on input "/collections/charitea" at bounding box center [78, 179] width 128 height 17
drag, startPoint x: 93, startPoint y: 178, endPoint x: 0, endPoint y: 162, distance: 94.0
click at [0, 162] on div "Edit link /collections/charitea Link /collections/charitea Pick Link Pick Actio…" at bounding box center [77, 195] width 155 height 142
click at [62, 176] on input "text" at bounding box center [78, 179] width 128 height 17
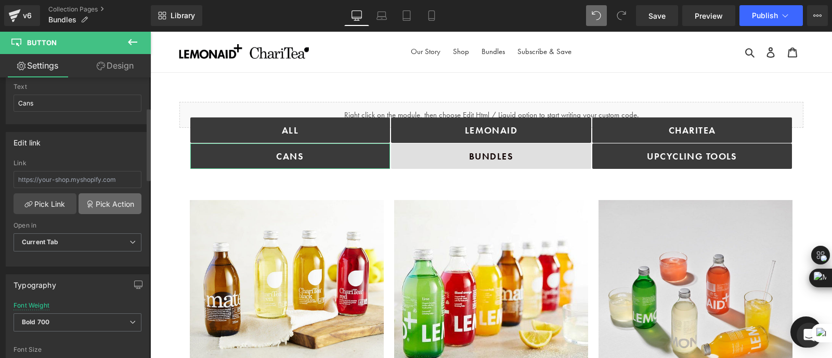
click at [106, 199] on link "Pick Action" at bounding box center [110, 203] width 63 height 21
click at [93, 164] on div "Edit link Link Pick Link Pick Action Current Tab New Tab Open in Current Tab Cu…" at bounding box center [77, 195] width 155 height 142
click at [52, 199] on link "Pick Link" at bounding box center [45, 203] width 63 height 21
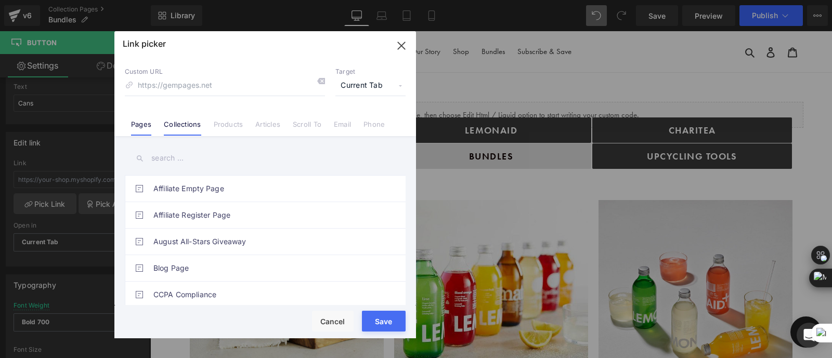
click at [166, 132] on link "Collections" at bounding box center [182, 128] width 37 height 16
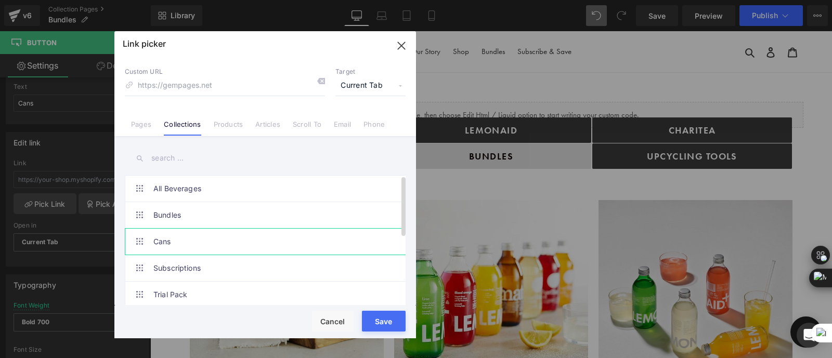
click at [211, 238] on link "Cans" at bounding box center [267, 242] width 229 height 26
type input "/collections/cans"
click at [392, 317] on div "Loading Product Data" at bounding box center [416, 316] width 75 height 11
click at [384, 320] on div "Loading Product Data" at bounding box center [416, 316] width 75 height 11
click at [372, 322] on button "Save" at bounding box center [384, 321] width 44 height 21
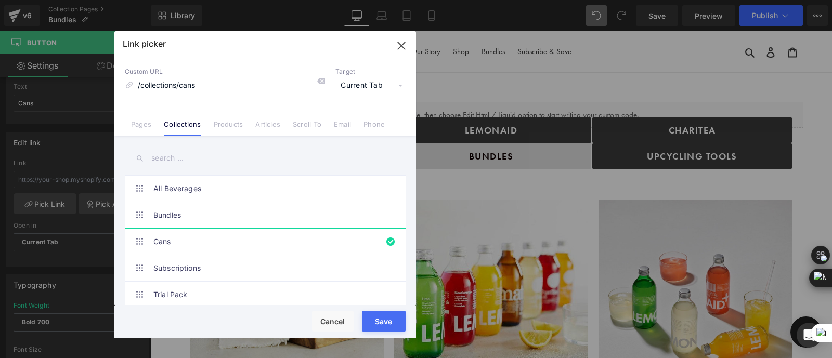
type input "/collections/cans"
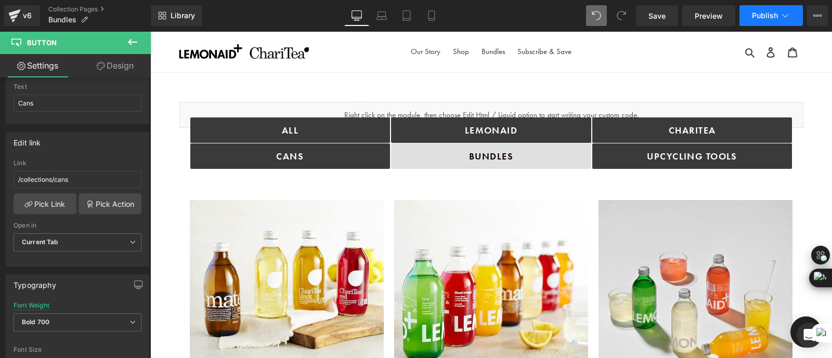
click at [768, 12] on span "Publish" at bounding box center [765, 15] width 26 height 8
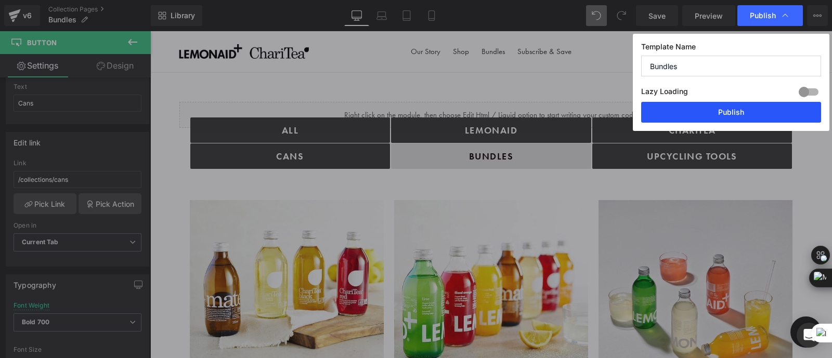
click at [720, 114] on button "Publish" at bounding box center [731, 112] width 180 height 21
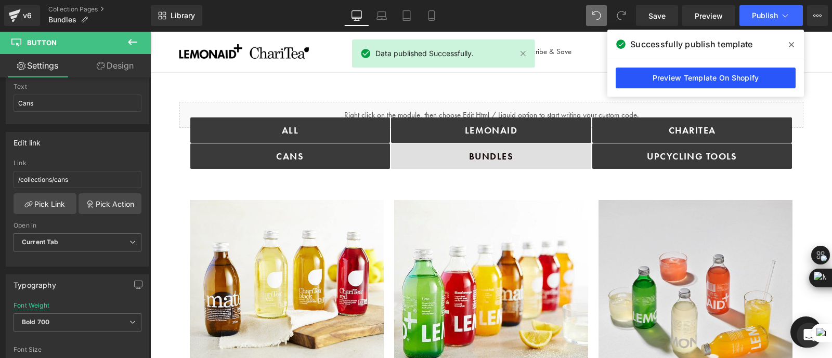
click at [689, 76] on link "Preview Template On Shopify" at bounding box center [706, 78] width 180 height 21
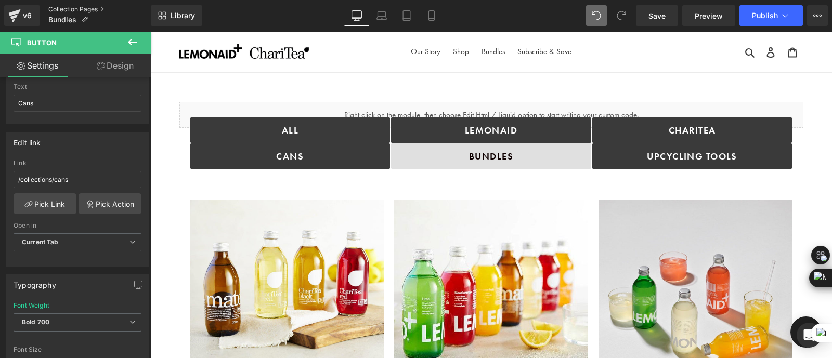
click at [79, 9] on link "Collection Pages" at bounding box center [99, 9] width 102 height 8
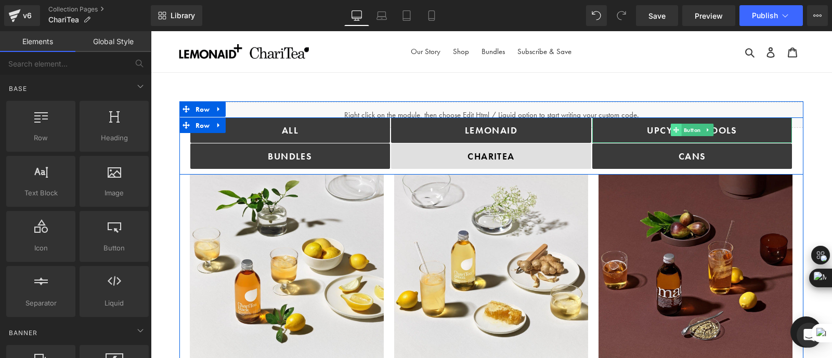
click at [676, 130] on icon at bounding box center [676, 130] width 6 height 6
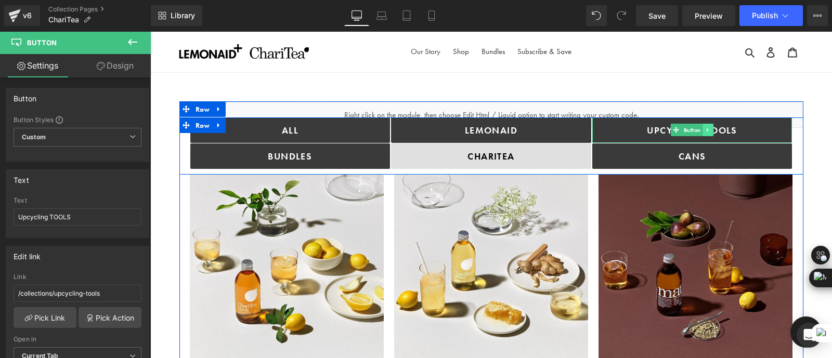
click at [707, 130] on icon at bounding box center [708, 130] width 2 height 4
click at [700, 128] on icon at bounding box center [703, 130] width 6 height 6
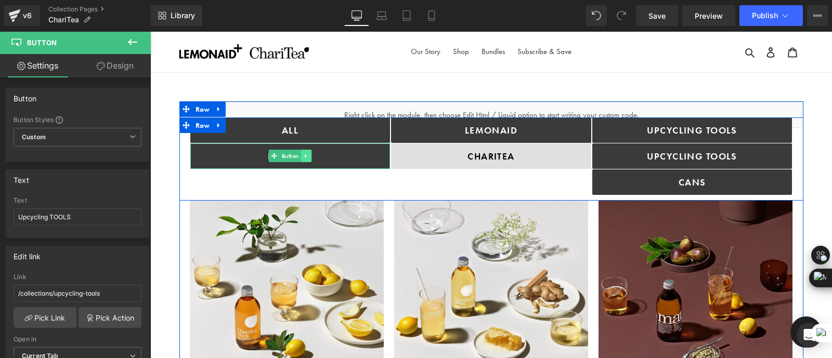
click at [304, 154] on icon at bounding box center [306, 156] width 6 height 6
click at [300, 157] on icon at bounding box center [301, 156] width 6 height 6
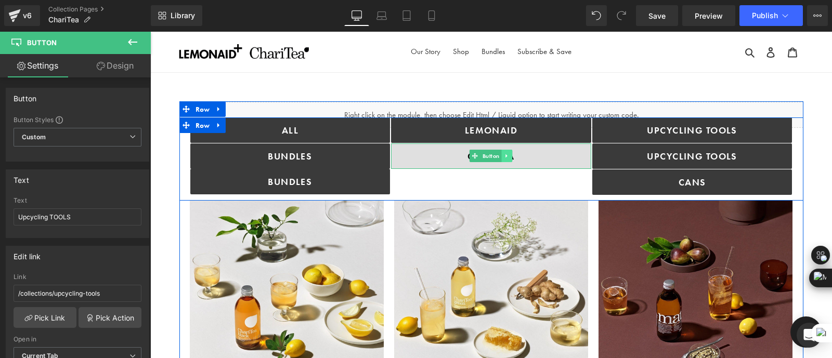
click at [506, 157] on icon at bounding box center [507, 156] width 2 height 4
click at [504, 157] on link at bounding box center [501, 156] width 11 height 12
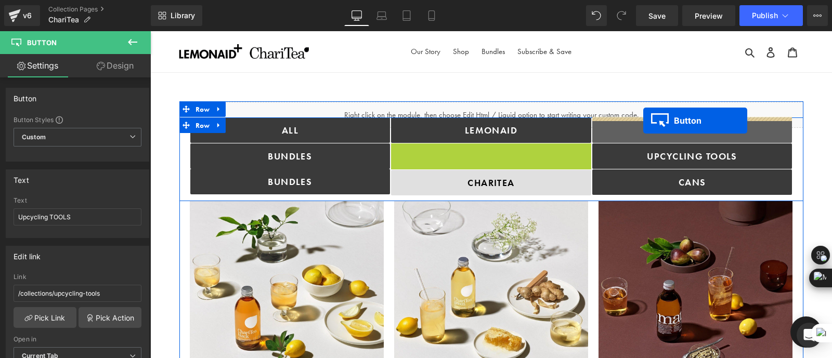
drag, startPoint x: 457, startPoint y: 157, endPoint x: 643, endPoint y: 121, distance: 189.7
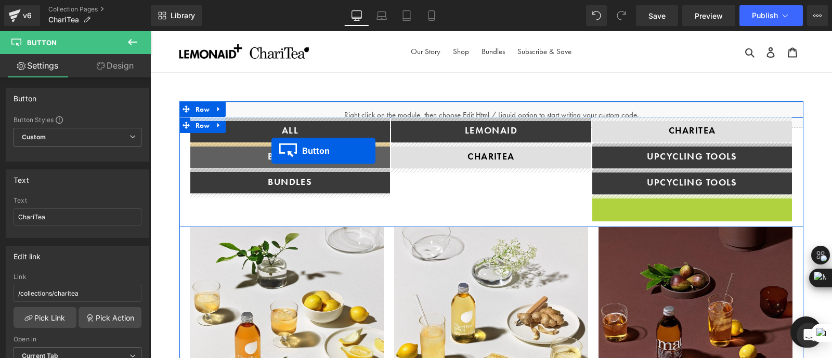
drag, startPoint x: 676, startPoint y: 204, endPoint x: 273, endPoint y: 150, distance: 406.1
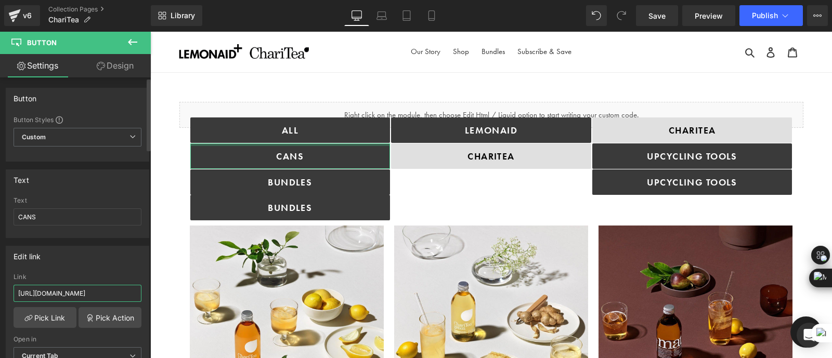
click at [103, 292] on input "https://drinkinghelps.co.uk/collections/cans?_ab=0&key=1756399664969&view=gem-1…" at bounding box center [78, 293] width 128 height 17
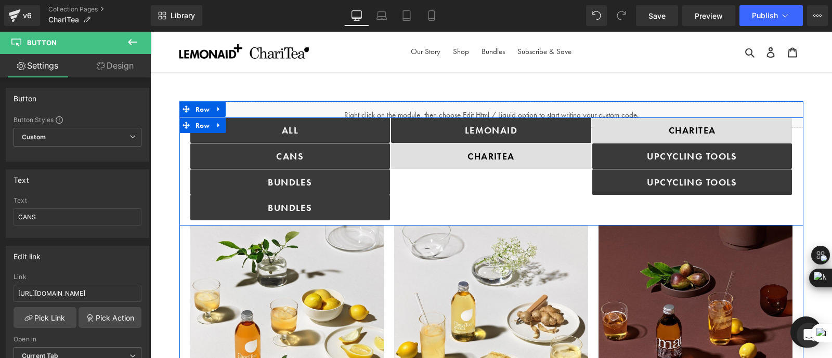
click at [506, 185] on div "Lemonaid Button ChariTea Button" at bounding box center [491, 169] width 201 height 103
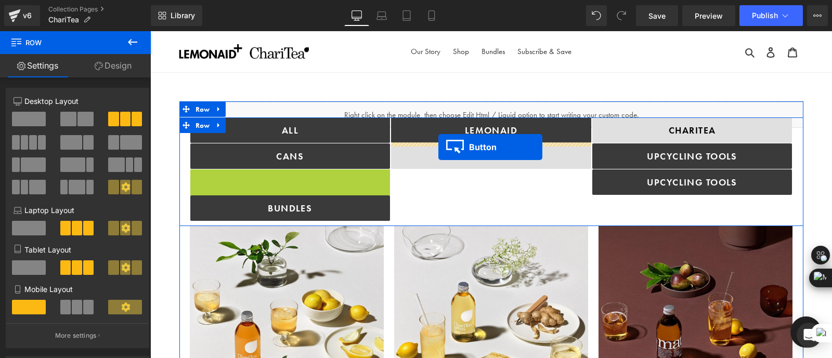
drag, startPoint x: 254, startPoint y: 182, endPoint x: 438, endPoint y: 147, distance: 187.9
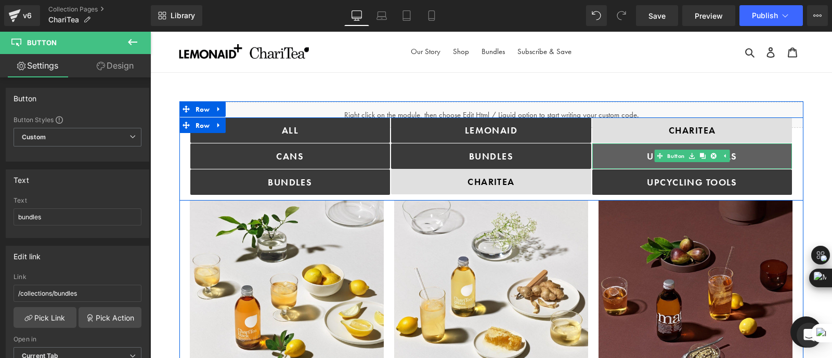
click at [638, 157] on link "Upcycling TOOLS" at bounding box center [692, 156] width 200 height 25
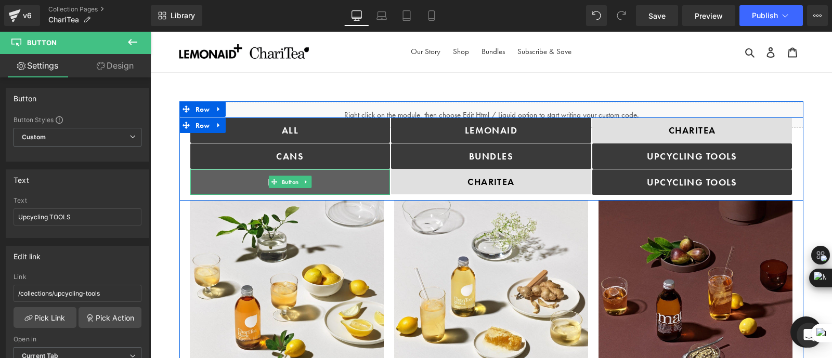
click at [312, 174] on link "bundles" at bounding box center [290, 182] width 200 height 25
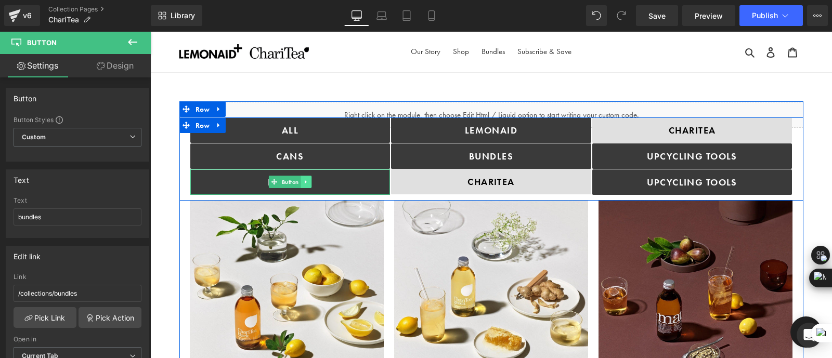
click at [304, 176] on link at bounding box center [306, 182] width 11 height 12
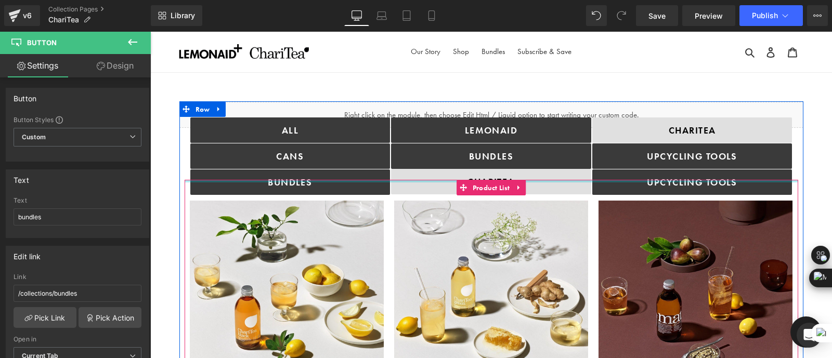
click at [309, 180] on div at bounding box center [492, 181] width 614 height 3
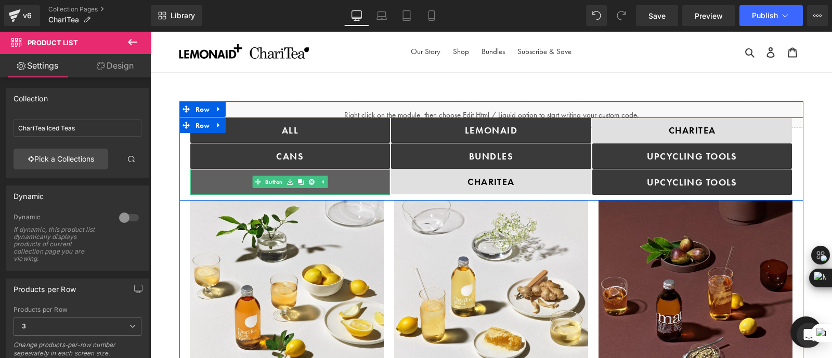
click at [306, 174] on link "bundles" at bounding box center [290, 182] width 200 height 25
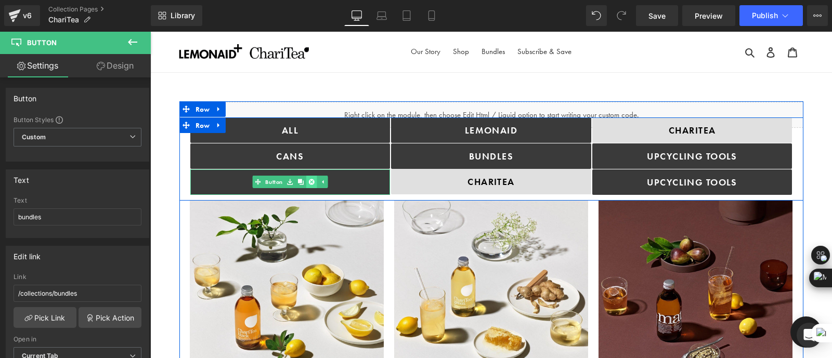
click at [308, 179] on icon at bounding box center [311, 182] width 6 height 6
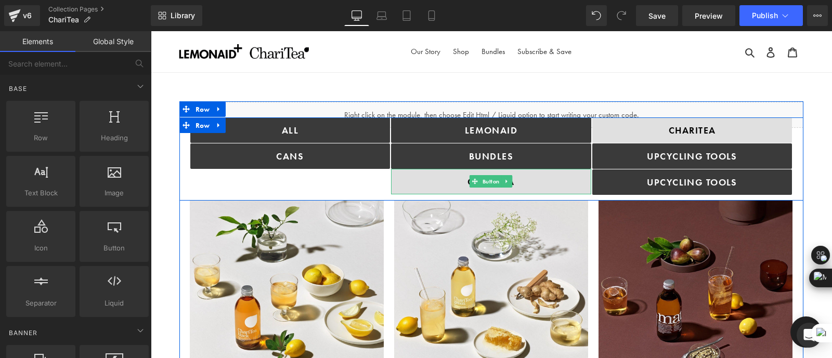
click at [548, 172] on link "ChariTea" at bounding box center [491, 181] width 200 height 25
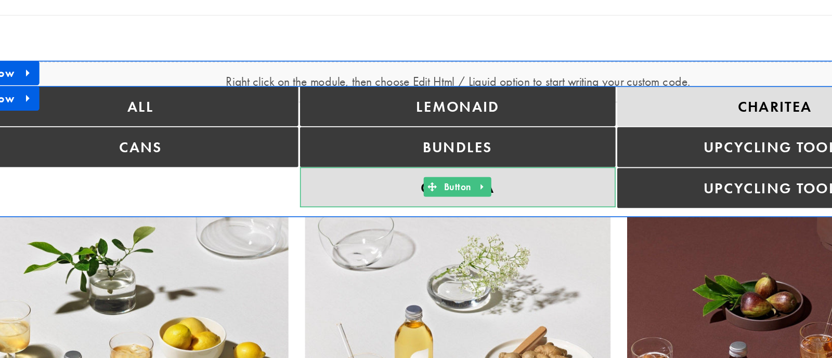
click at [290, 92] on link "ChariTea" at bounding box center [262, 100] width 200 height 25
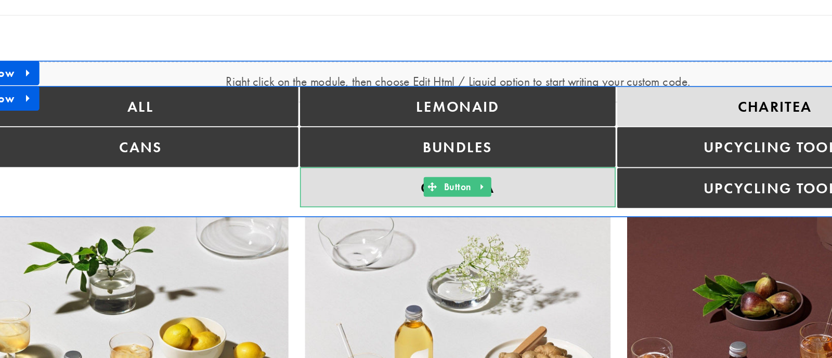
click at [274, 92] on link "ChariTea" at bounding box center [262, 100] width 200 height 25
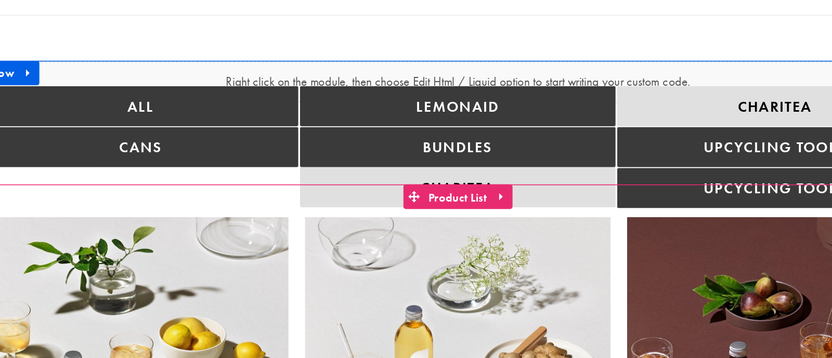
click at [275, 100] on span "Product List" at bounding box center [262, 108] width 43 height 16
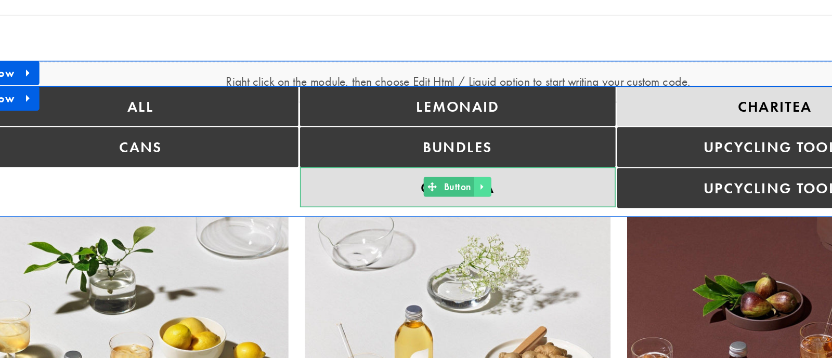
click at [275, 98] on icon at bounding box center [278, 101] width 6 height 6
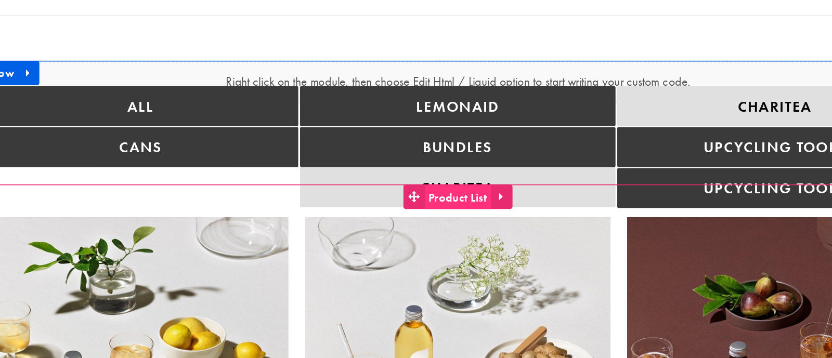
click at [278, 100] on span "Product List" at bounding box center [262, 108] width 43 height 16
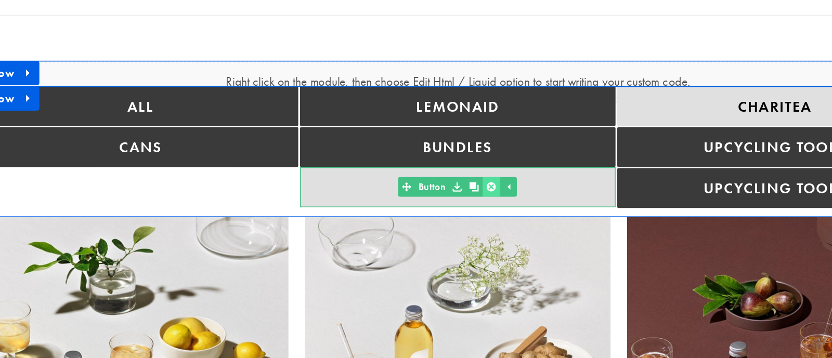
click at [281, 98] on icon at bounding box center [283, 101] width 6 height 6
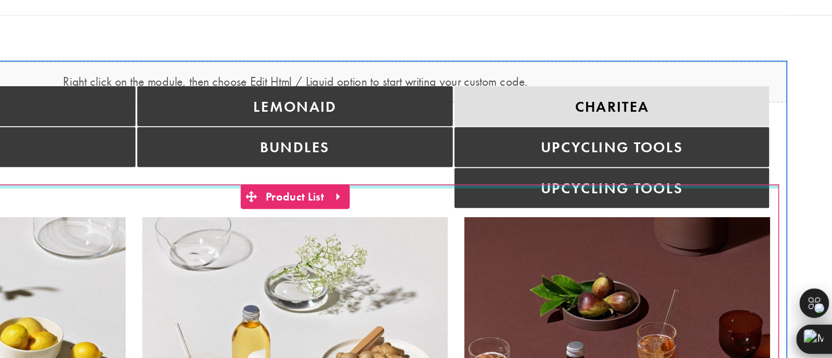
scroll to position [0, 0]
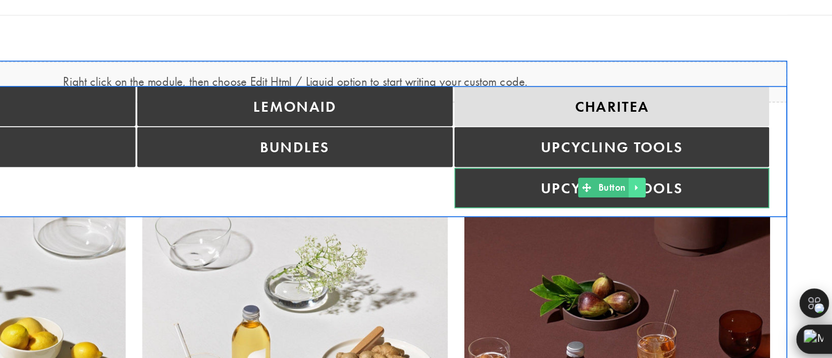
click at [315, 98] on icon at bounding box center [316, 101] width 6 height 6
click at [318, 98] on icon at bounding box center [321, 101] width 6 height 6
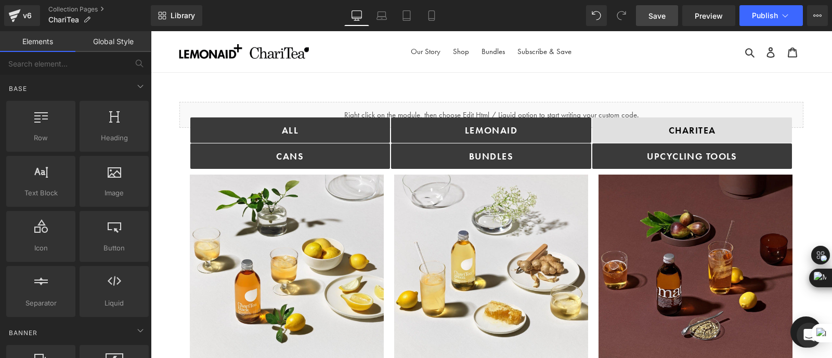
click at [663, 15] on span "Save" at bounding box center [656, 15] width 17 height 11
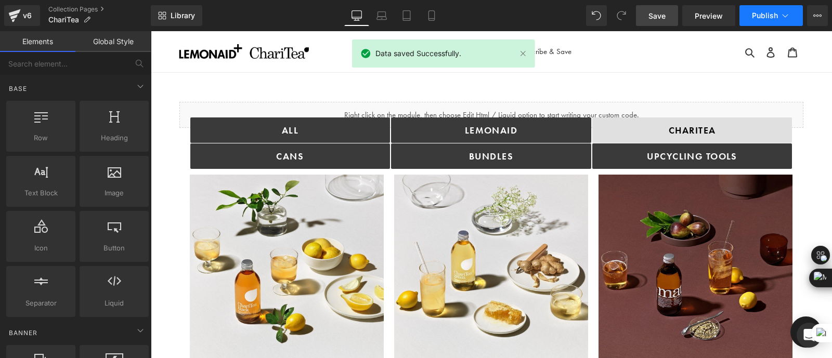
click at [752, 18] on span "Publish" at bounding box center [765, 15] width 26 height 8
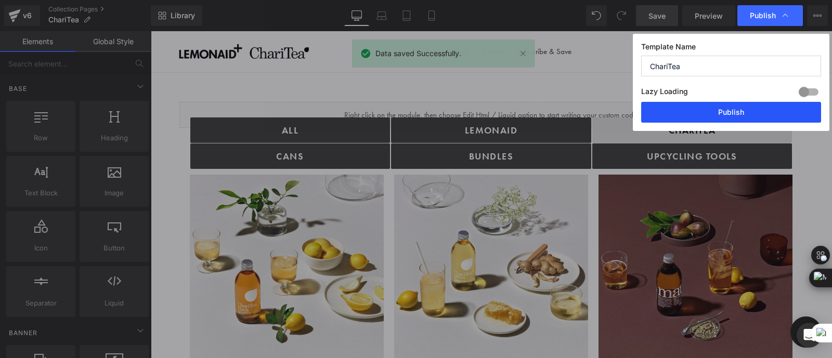
drag, startPoint x: 730, startPoint y: 121, endPoint x: 512, endPoint y: 40, distance: 232.8
click at [730, 121] on button "Publish" at bounding box center [731, 112] width 180 height 21
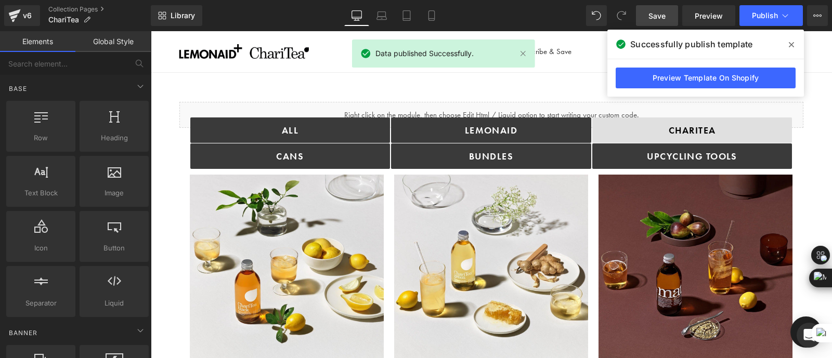
click at [662, 71] on link "Preview Template On Shopify" at bounding box center [706, 78] width 180 height 21
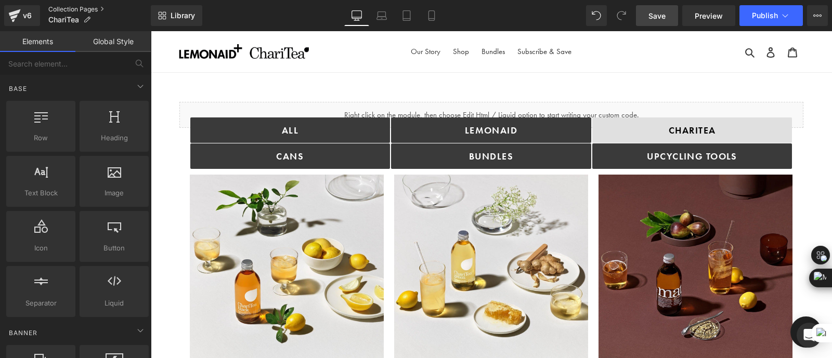
click at [66, 8] on link "Collection Pages" at bounding box center [99, 9] width 102 height 8
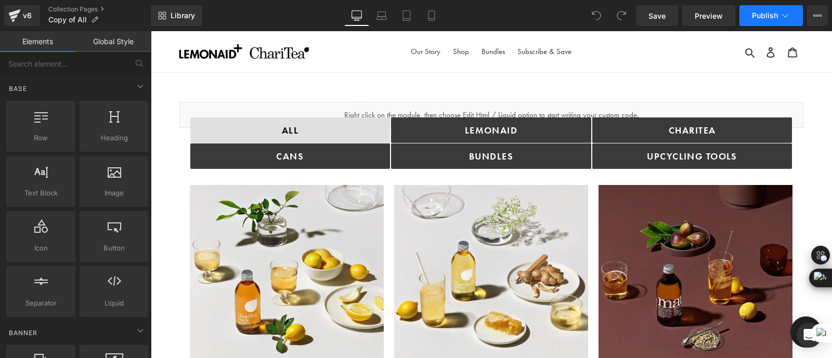
click at [757, 24] on button "Publish" at bounding box center [770, 15] width 63 height 21
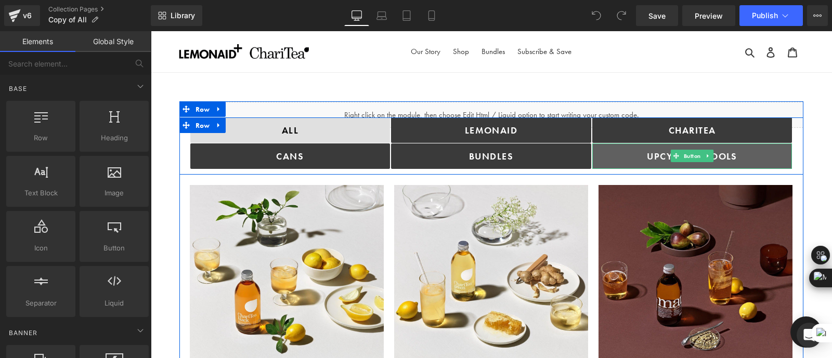
click at [647, 150] on span "UPCYCLING TOOLS" at bounding box center [692, 156] width 90 height 12
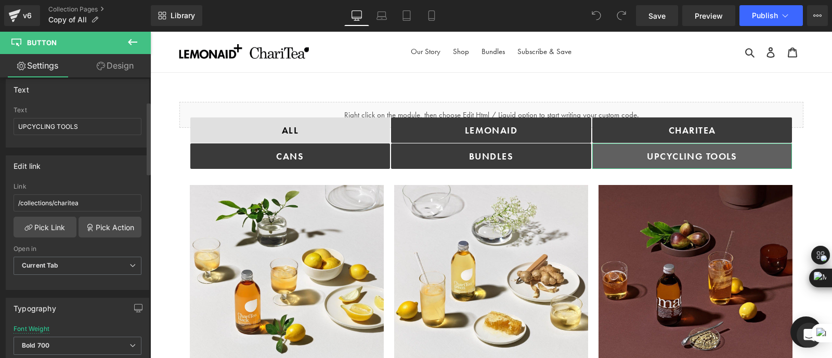
scroll to position [94, 0]
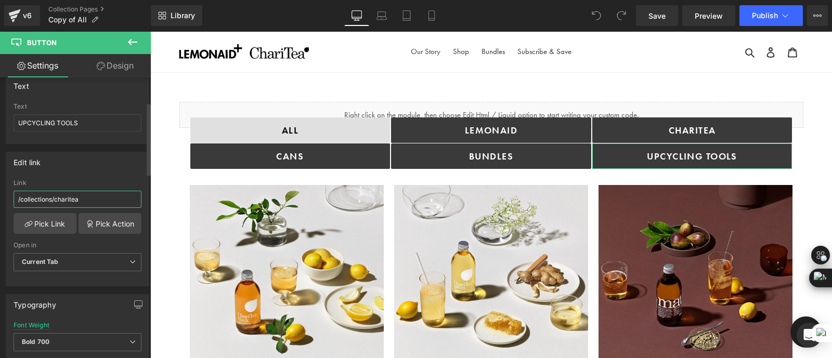
click at [87, 191] on input "/collections/charitea" at bounding box center [78, 199] width 128 height 17
click at [57, 222] on link "Pick Link" at bounding box center [45, 223] width 63 height 21
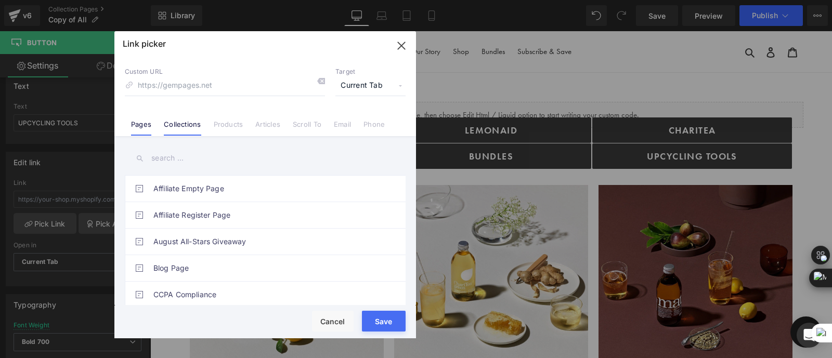
click at [183, 124] on link "Collections" at bounding box center [182, 128] width 37 height 16
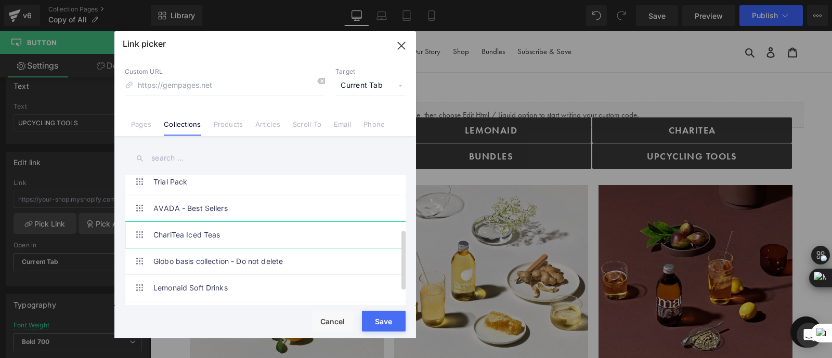
scroll to position [140, 0]
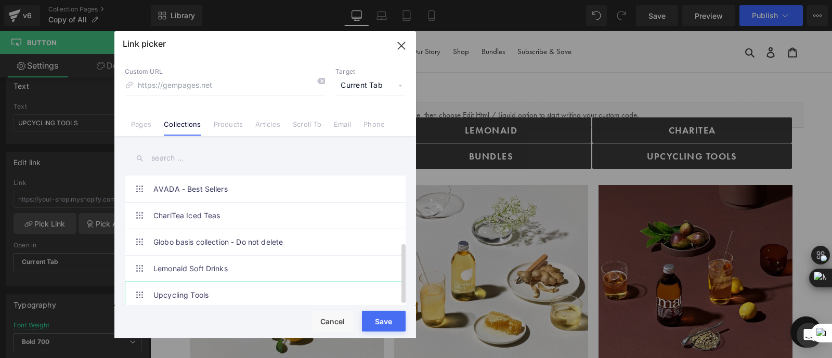
click at [231, 282] on link "Upcycling Tools" at bounding box center [267, 295] width 229 height 26
type input "/collections/upcycling-tools"
click at [377, 323] on button "Save" at bounding box center [384, 321] width 44 height 21
type input "/collections/upcycling-tools"
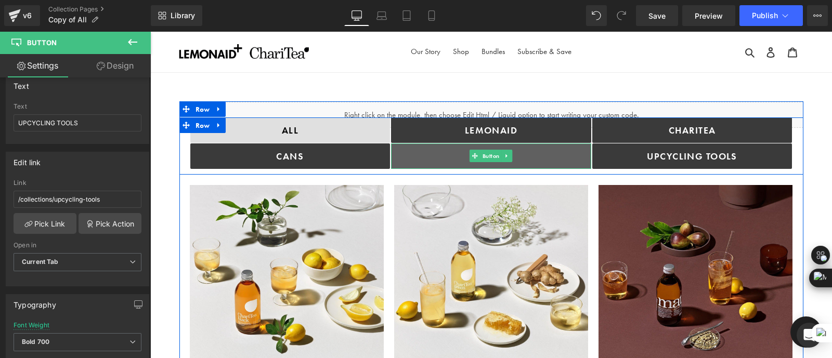
click at [551, 152] on link "bundles" at bounding box center [491, 156] width 200 height 25
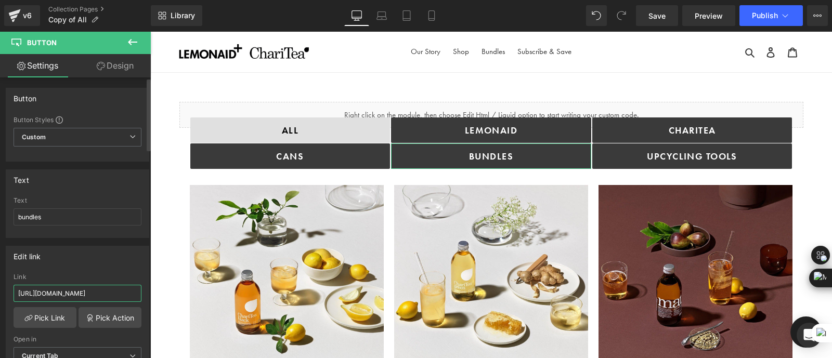
click at [110, 285] on input "https://drinkinghelps.co.uk/collections/bundles?_ab=0&key=1757347954544&view=ge…" at bounding box center [78, 293] width 128 height 17
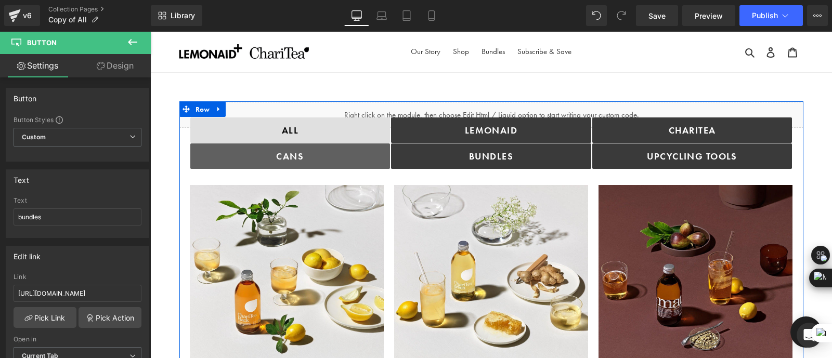
click at [315, 157] on link "cANS" at bounding box center [290, 156] width 200 height 25
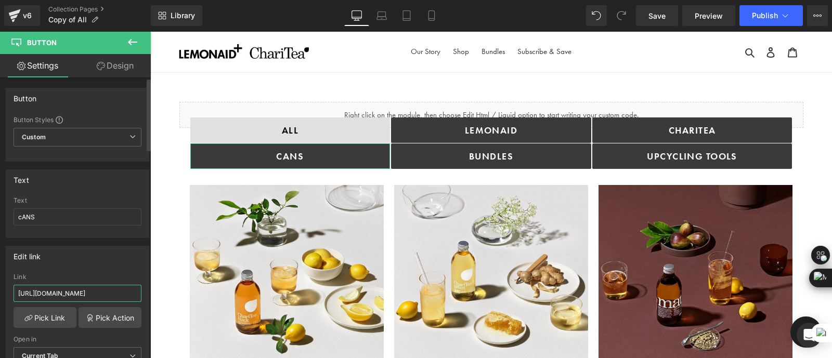
click at [116, 296] on input "[URL][DOMAIN_NAME]" at bounding box center [78, 293] width 128 height 17
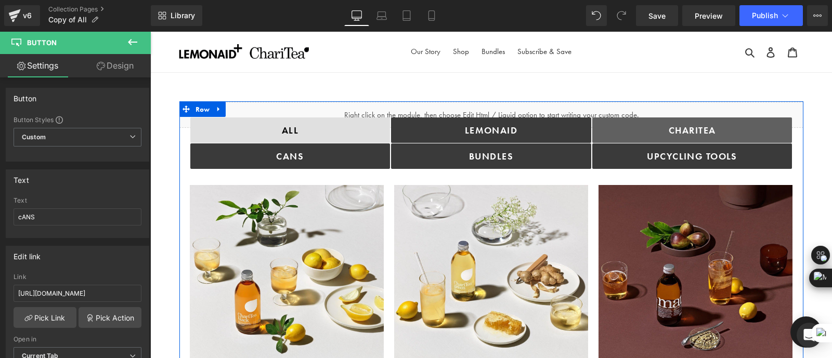
click at [669, 132] on span "ChariTea" at bounding box center [692, 130] width 47 height 12
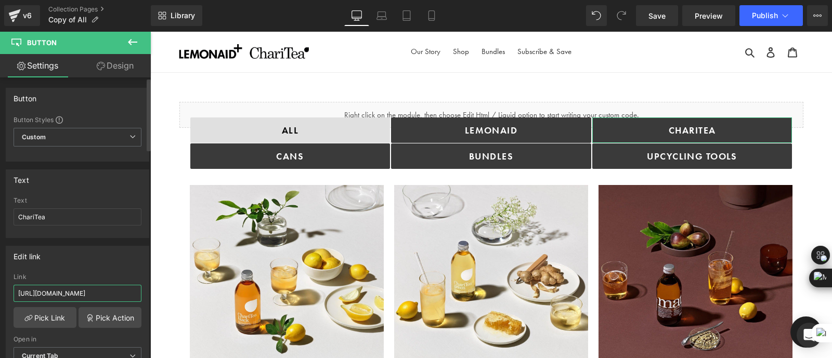
click at [101, 293] on input "https://drinkinghelps.co.uk/collections/charitea?_ab=0&key=1756480998050&view=g…" at bounding box center [78, 293] width 128 height 17
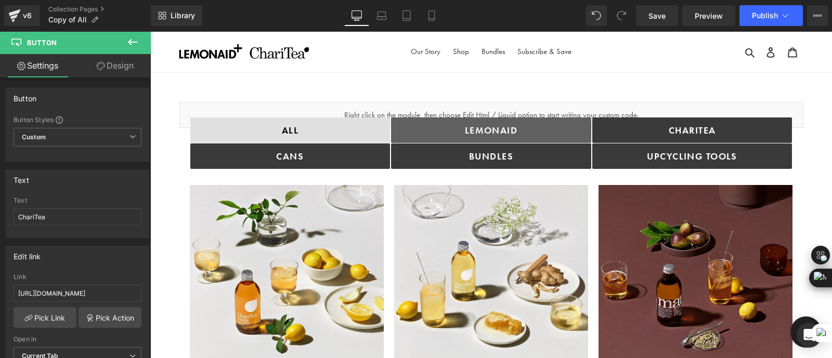
drag, startPoint x: 445, startPoint y: 123, endPoint x: 439, endPoint y: 126, distance: 6.1
click at [445, 123] on link "Lemonaid" at bounding box center [491, 130] width 200 height 25
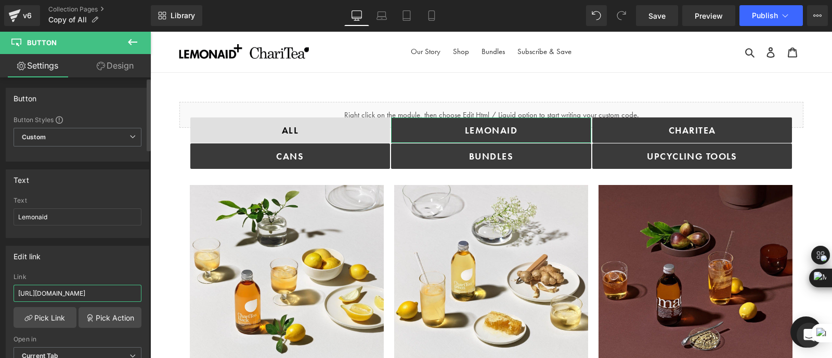
click at [89, 291] on input "https://drinkinghelps.co.uk/collections/lemonaid-soft-drinks?_ab=0&key=17564807…" at bounding box center [78, 293] width 128 height 17
click at [653, 22] on link "Save" at bounding box center [657, 15] width 42 height 21
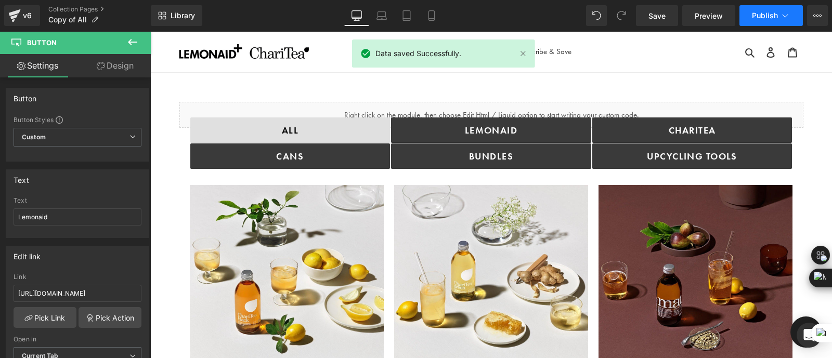
click at [760, 17] on span "Publish" at bounding box center [765, 15] width 26 height 8
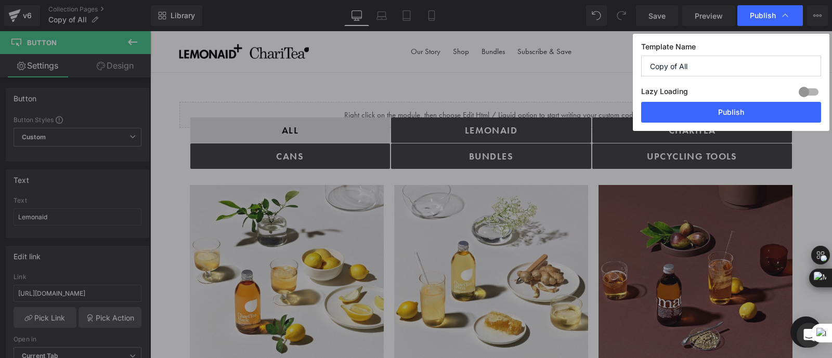
drag, startPoint x: 693, startPoint y: 66, endPoint x: 645, endPoint y: 63, distance: 48.5
click at [645, 63] on input "Copy of All" at bounding box center [731, 66] width 180 height 21
type input "Default All"
click at [691, 108] on button "Publish" at bounding box center [731, 112] width 180 height 21
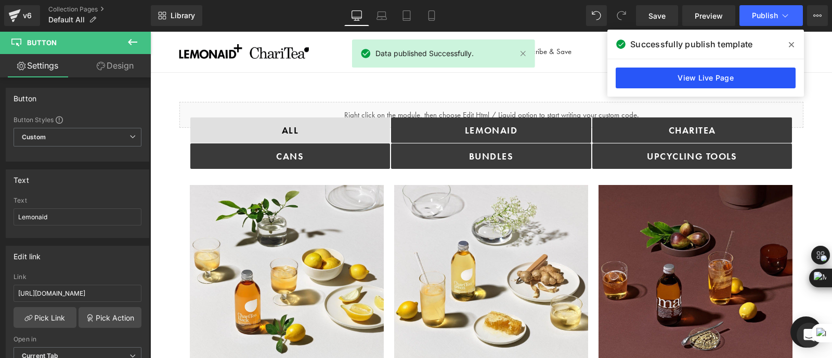
click at [681, 77] on link "View Live Page" at bounding box center [706, 78] width 180 height 21
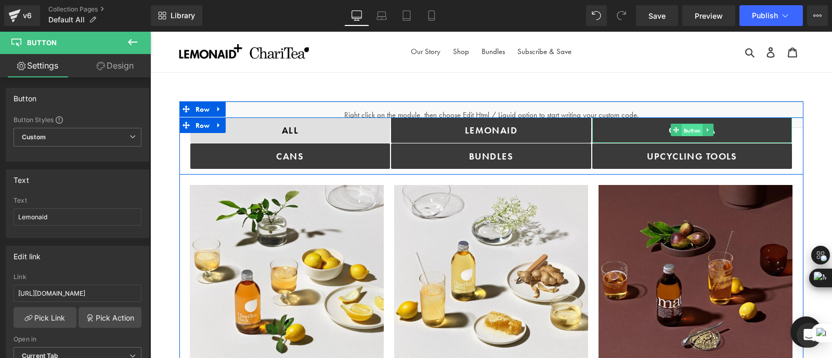
click at [684, 132] on span "Button" at bounding box center [692, 130] width 21 height 12
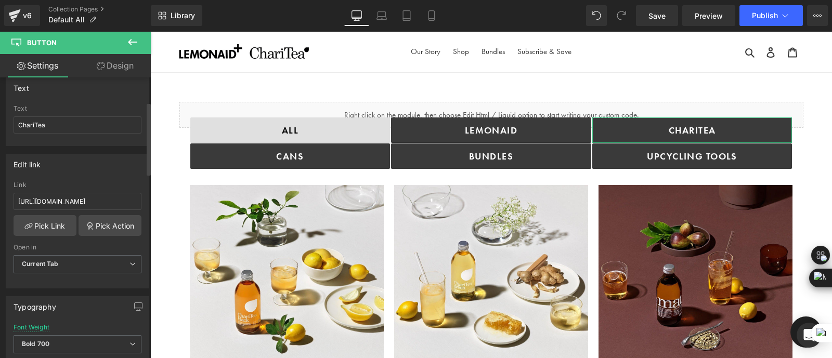
scroll to position [94, 0]
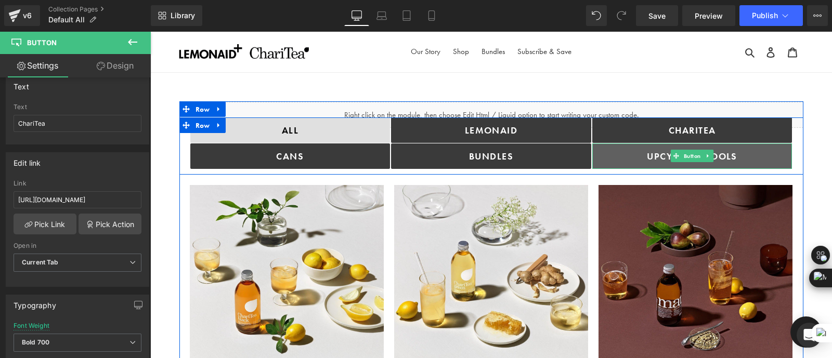
click at [616, 157] on link "UPCYCLING TOOLS" at bounding box center [692, 156] width 200 height 25
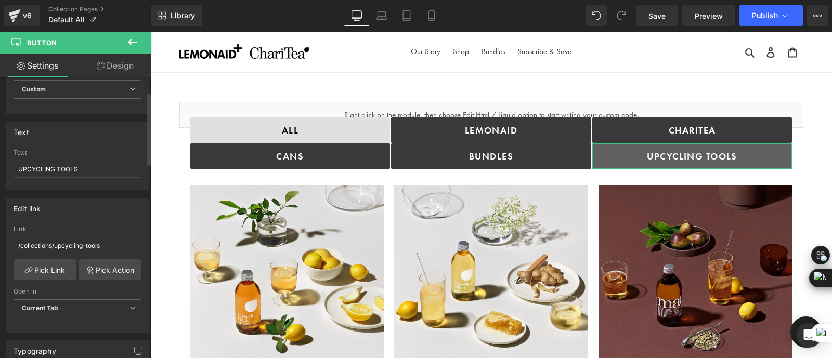
scroll to position [54, 0]
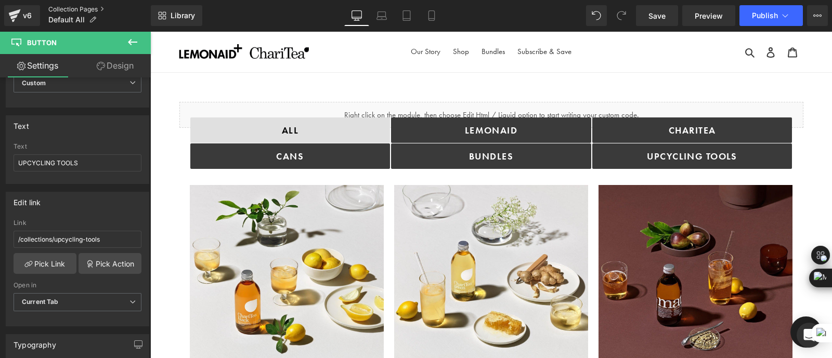
click at [66, 6] on link "Collection Pages" at bounding box center [99, 9] width 102 height 8
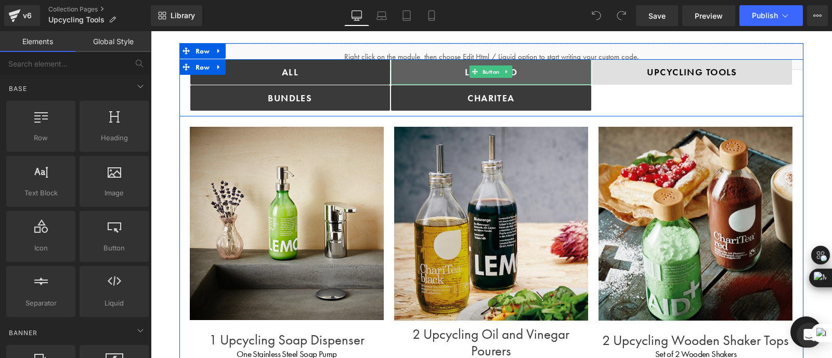
scroll to position [63, 0]
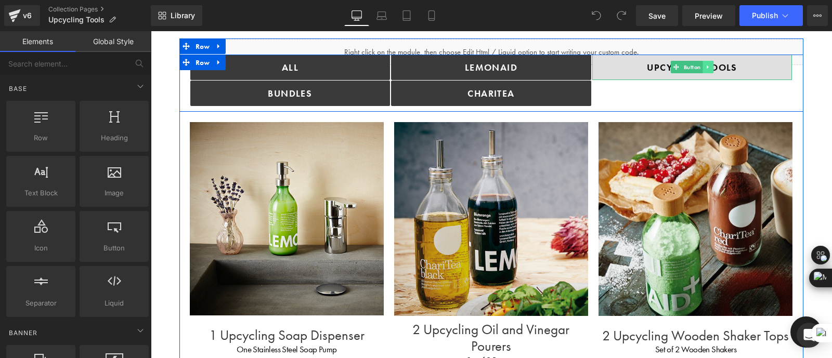
click at [708, 66] on icon at bounding box center [708, 67] width 6 height 6
click at [700, 69] on icon at bounding box center [703, 67] width 6 height 6
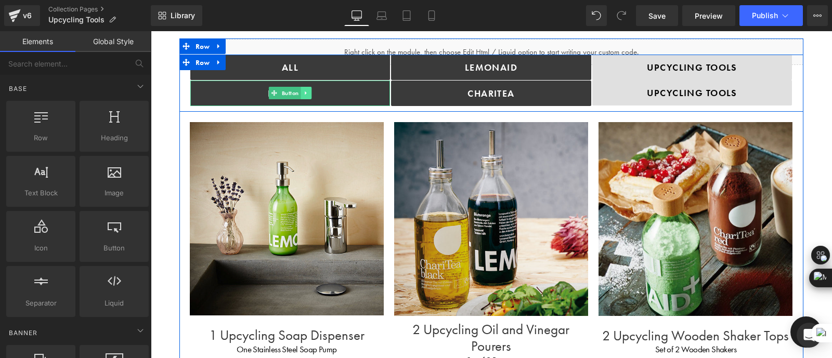
click at [305, 92] on icon at bounding box center [306, 94] width 2 height 4
click at [300, 92] on icon at bounding box center [301, 93] width 6 height 6
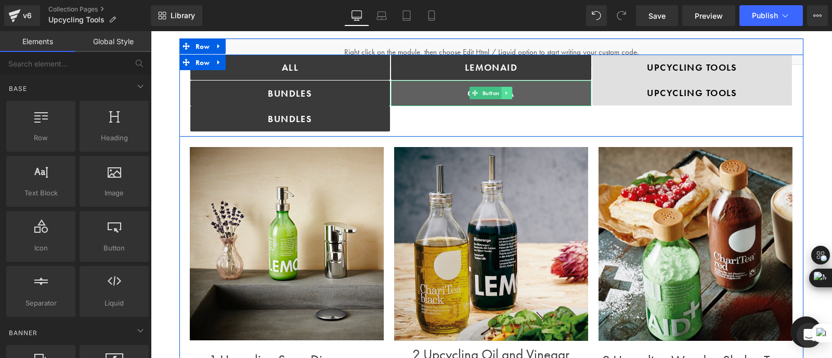
click at [537, 94] on link "ChariTea" at bounding box center [491, 93] width 200 height 25
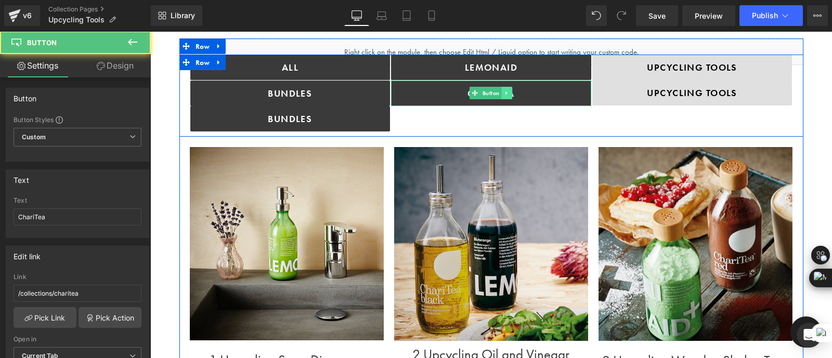
click at [505, 94] on icon at bounding box center [507, 93] width 6 height 6
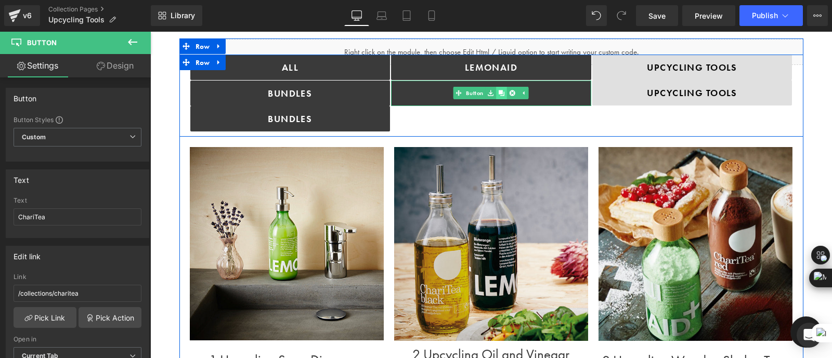
click at [499, 93] on icon at bounding box center [502, 93] width 6 height 6
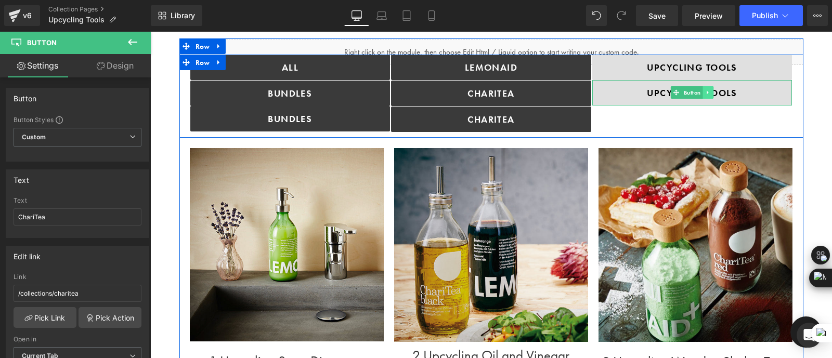
click at [707, 90] on icon at bounding box center [708, 92] width 6 height 6
click at [702, 92] on icon at bounding box center [703, 92] width 6 height 6
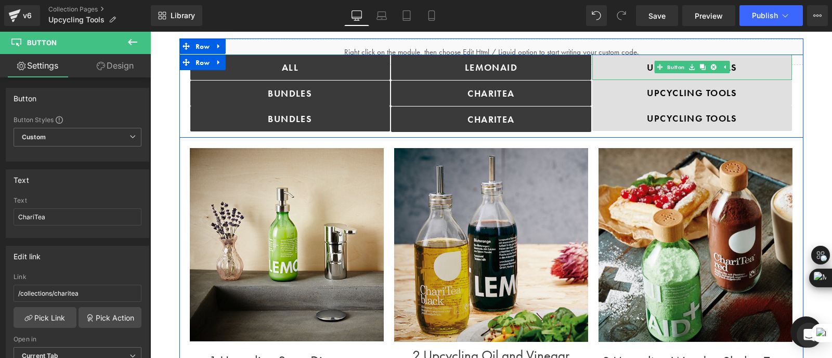
click at [622, 69] on link "Upcycling TOOLS" at bounding box center [692, 67] width 200 height 25
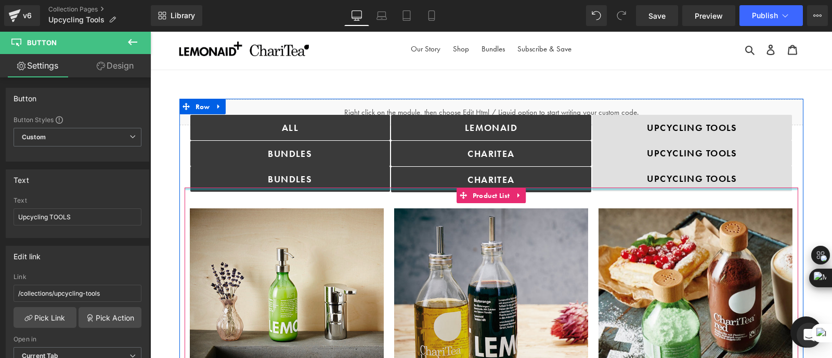
scroll to position [2, 0]
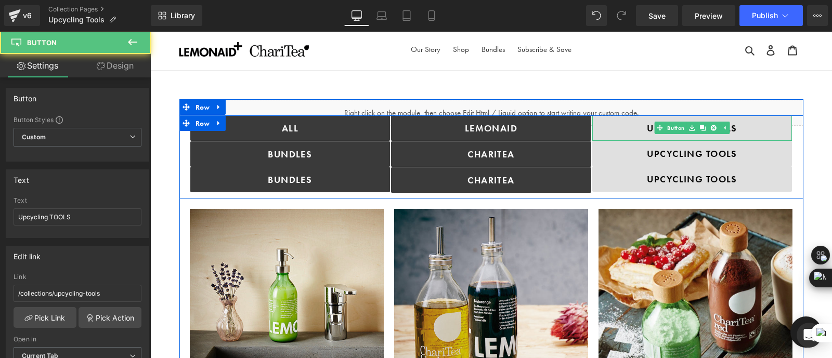
click at [603, 128] on link "Upcycling TOOLS" at bounding box center [692, 127] width 200 height 25
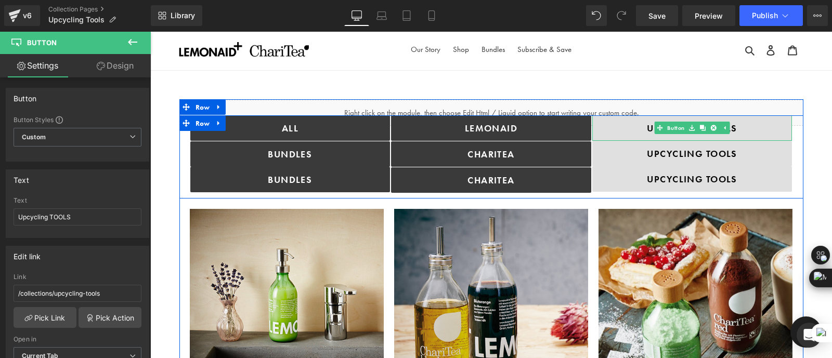
click at [603, 128] on link "Upcycling TOOLS" at bounding box center [692, 127] width 200 height 25
click at [622, 128] on link "Upcycling TOOLS" at bounding box center [692, 127] width 200 height 25
click at [626, 181] on link "Upcycling TOOLS" at bounding box center [692, 178] width 200 height 25
click at [710, 176] on link at bounding box center [708, 179] width 11 height 12
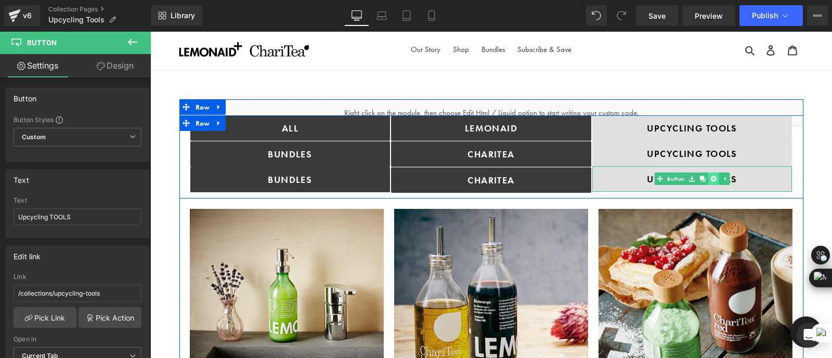
click at [712, 177] on icon at bounding box center [714, 179] width 6 height 6
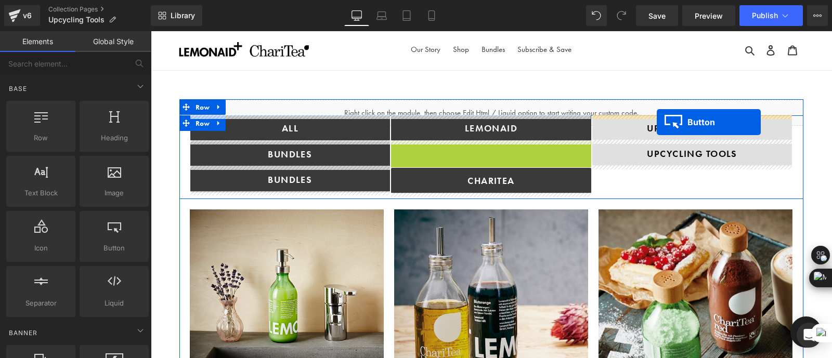
drag, startPoint x: 455, startPoint y: 154, endPoint x: 657, endPoint y: 122, distance: 204.2
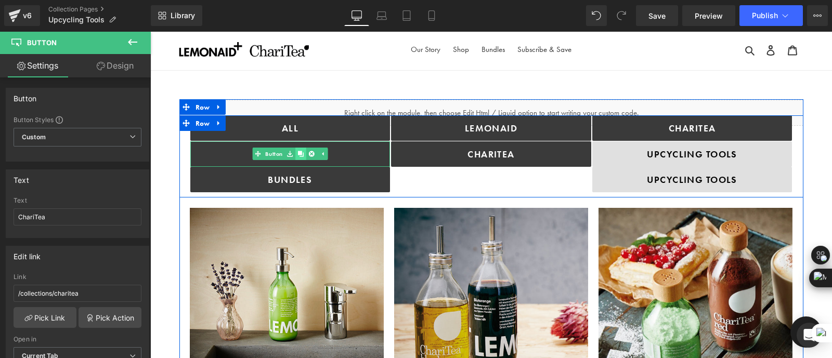
click at [295, 154] on link at bounding box center [300, 154] width 11 height 12
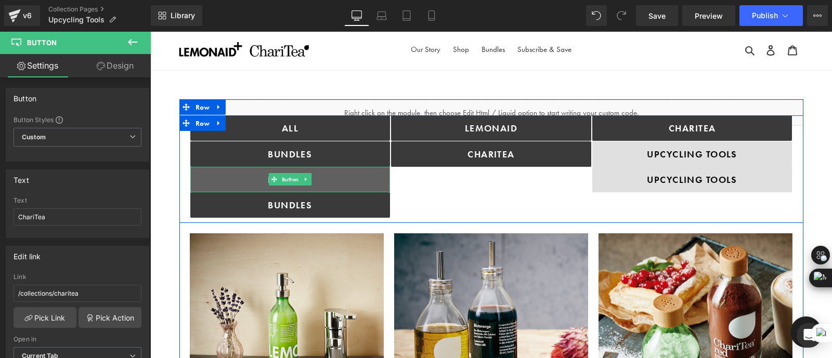
click at [330, 181] on link "bundles" at bounding box center [290, 179] width 200 height 25
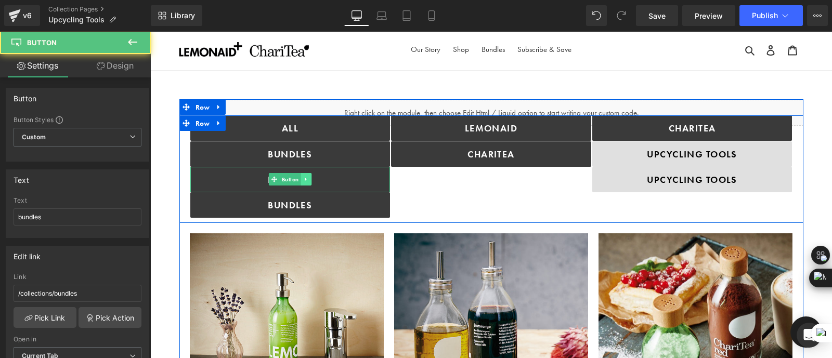
click at [306, 178] on icon at bounding box center [306, 179] width 6 height 6
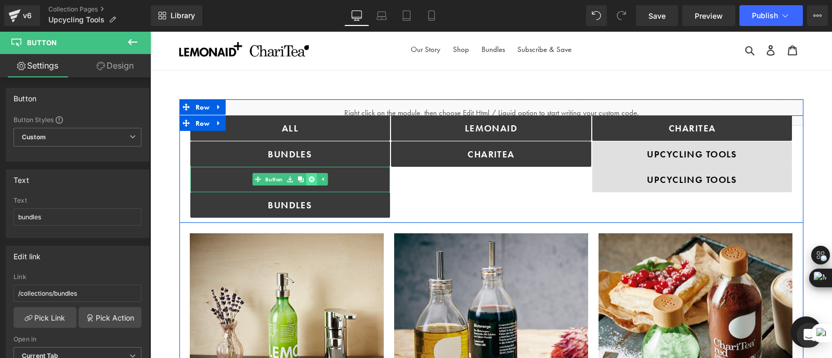
click at [308, 178] on icon at bounding box center [311, 179] width 6 height 6
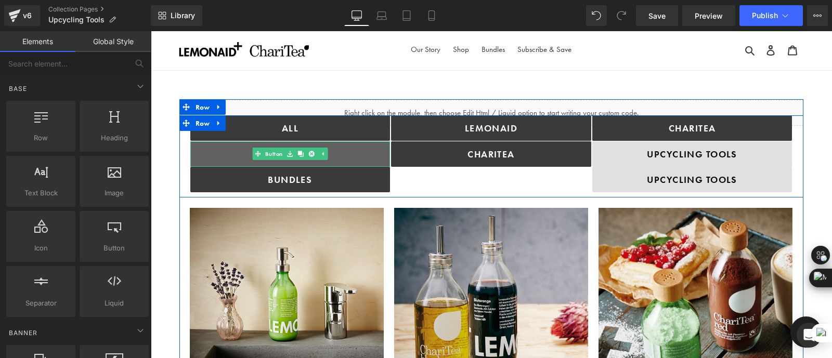
click at [359, 149] on link "bundles" at bounding box center [290, 153] width 200 height 25
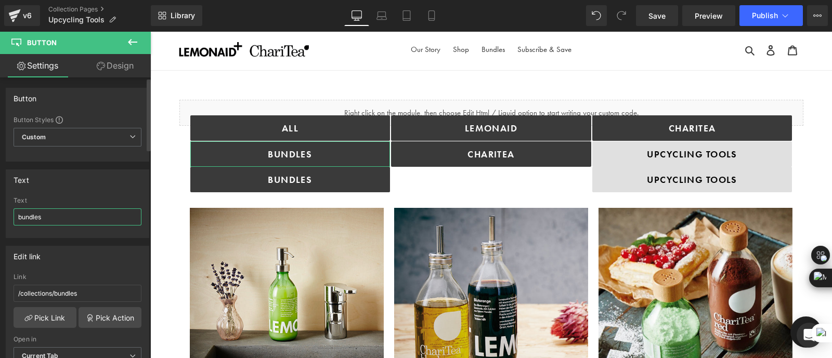
drag, startPoint x: 60, startPoint y: 217, endPoint x: 3, endPoint y: 209, distance: 57.2
click at [3, 209] on div "Text bundles Text bundles" at bounding box center [77, 200] width 155 height 76
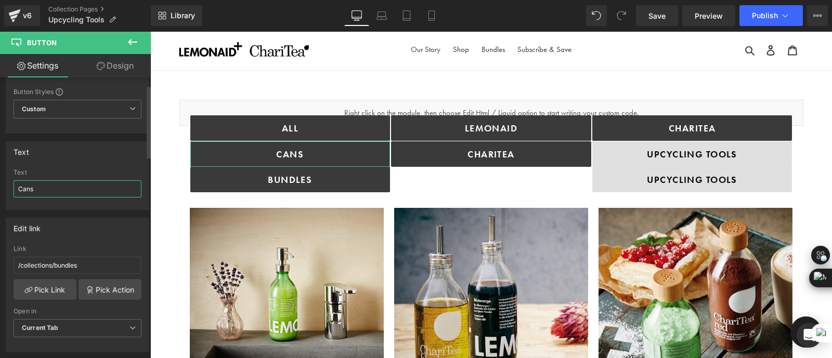
scroll to position [43, 0]
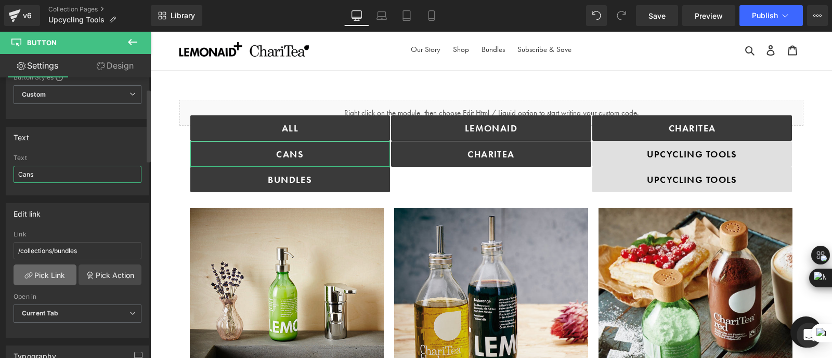
type input "Cans"
click at [42, 270] on link "Pick Link" at bounding box center [45, 275] width 63 height 21
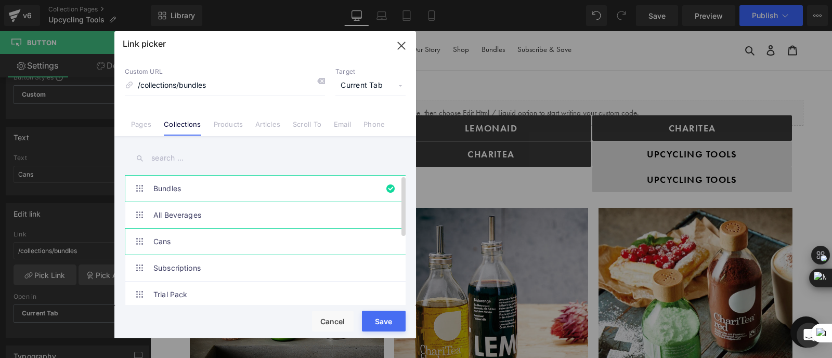
click at [225, 235] on link "Cans" at bounding box center [267, 242] width 229 height 26
type input "/collections/cans"
click at [386, 326] on button "Save" at bounding box center [384, 321] width 44 height 21
type input "/collections/cans"
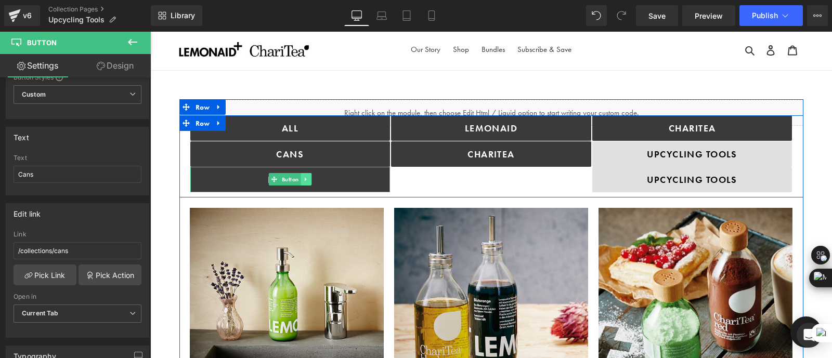
click at [304, 176] on icon at bounding box center [306, 179] width 6 height 6
click at [308, 180] on icon at bounding box center [311, 179] width 6 height 6
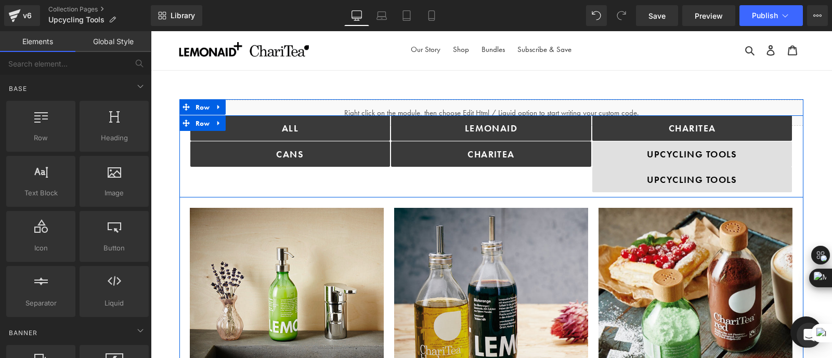
click at [462, 177] on div "Lemonaid Button ChariTea Button" at bounding box center [491, 153] width 201 height 77
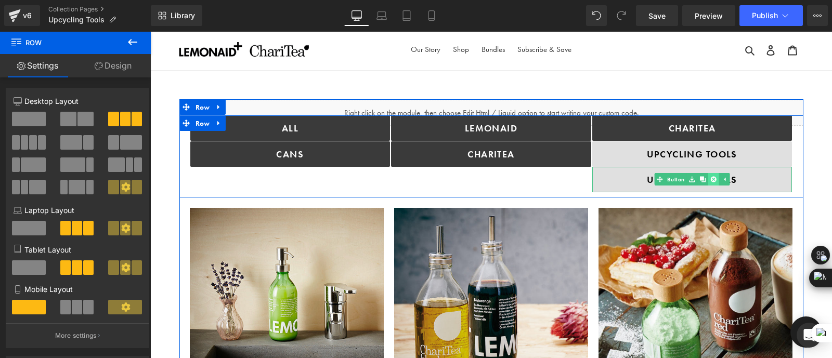
click at [711, 180] on icon at bounding box center [714, 179] width 6 height 6
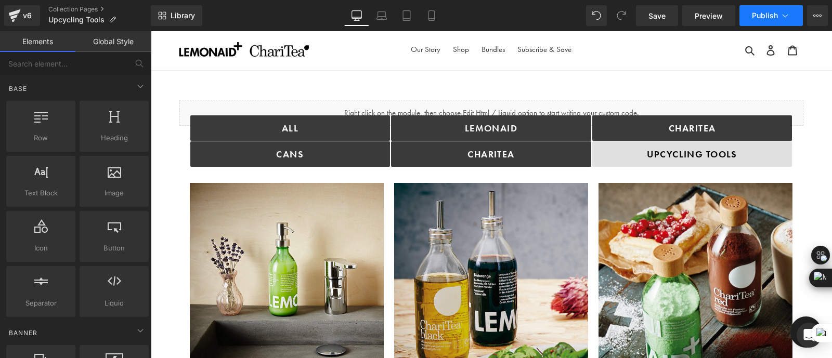
click at [764, 15] on span "Publish" at bounding box center [765, 15] width 26 height 8
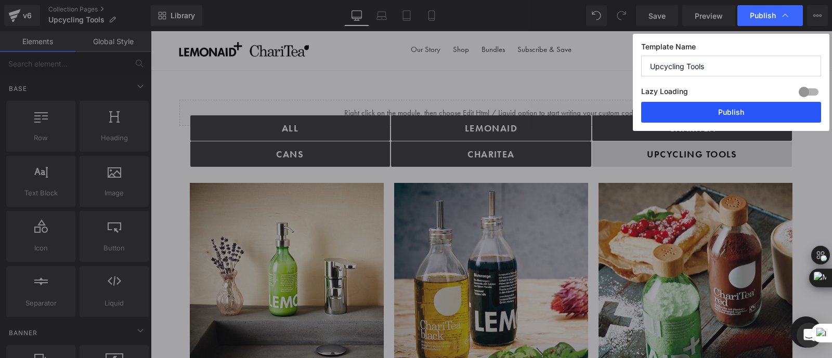
click at [710, 115] on button "Publish" at bounding box center [731, 112] width 180 height 21
